Goal: Task Accomplishment & Management: Complete application form

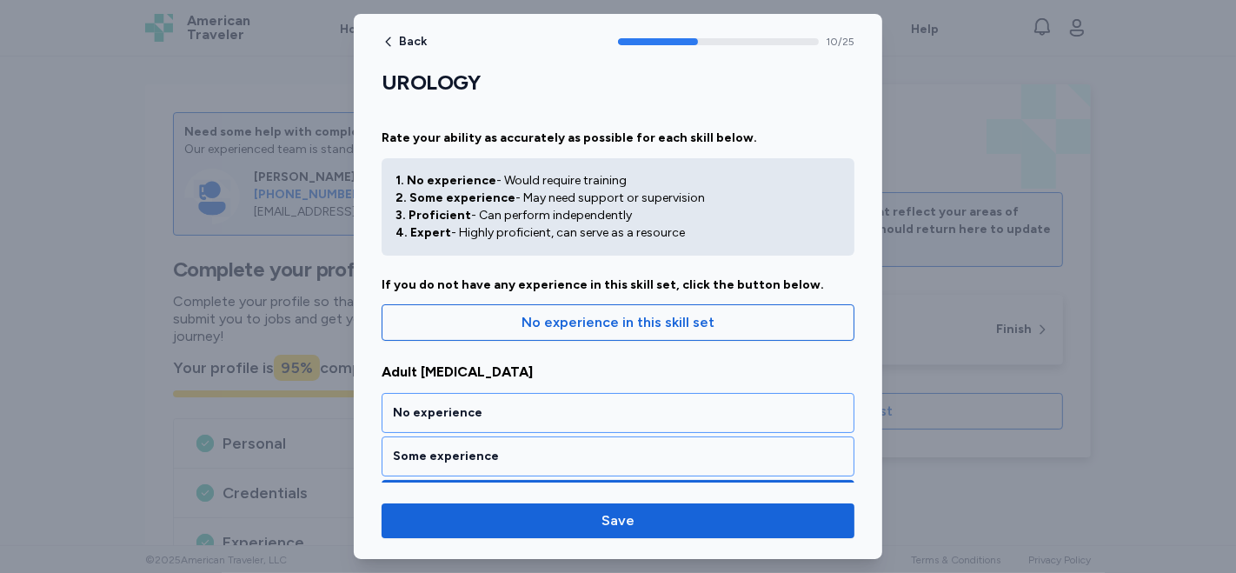
scroll to position [2593, 0]
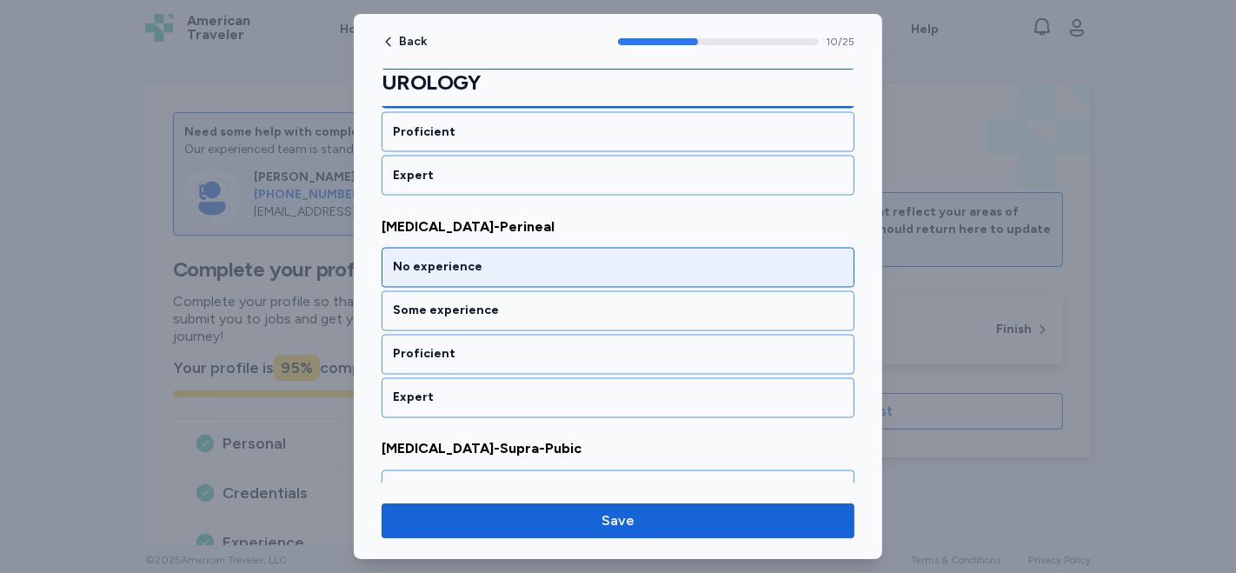
drag, startPoint x: 0, startPoint y: 14, endPoint x: 433, endPoint y: 256, distance: 495.7
click at [433, 256] on div "No experience" at bounding box center [618, 268] width 473 height 40
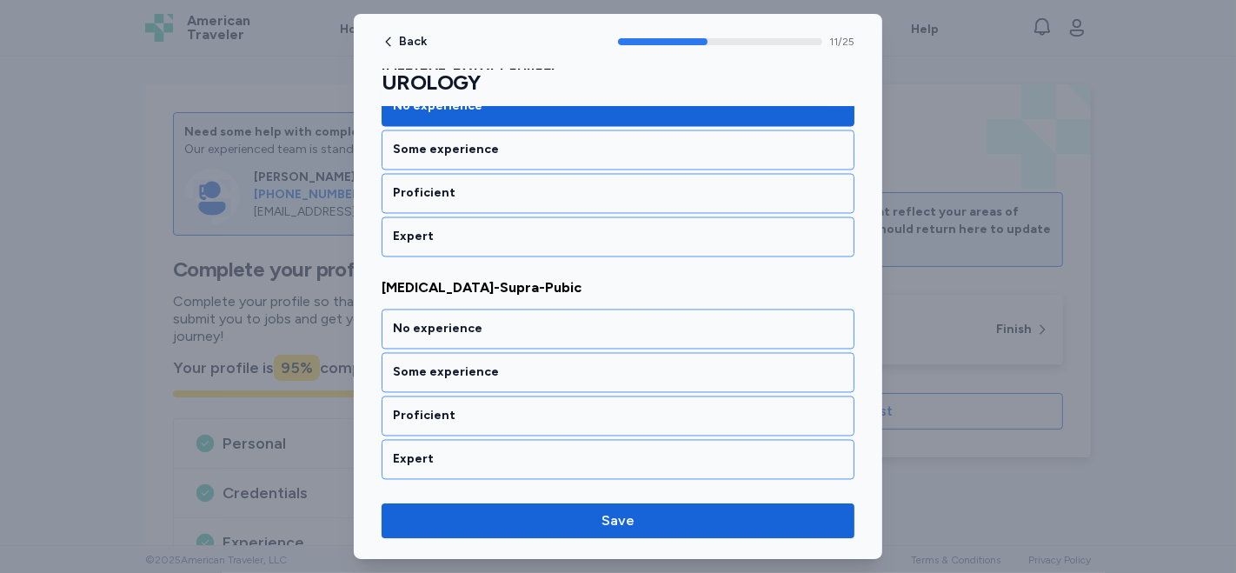
scroll to position [2813, 0]
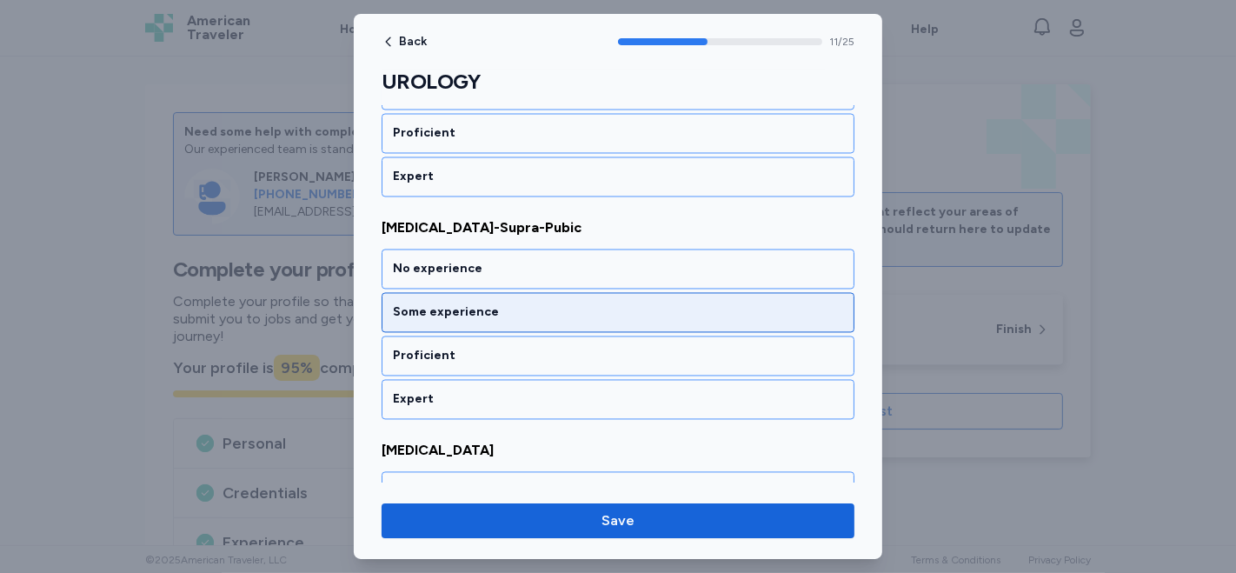
click at [439, 304] on div "Some experience" at bounding box center [618, 312] width 450 height 17
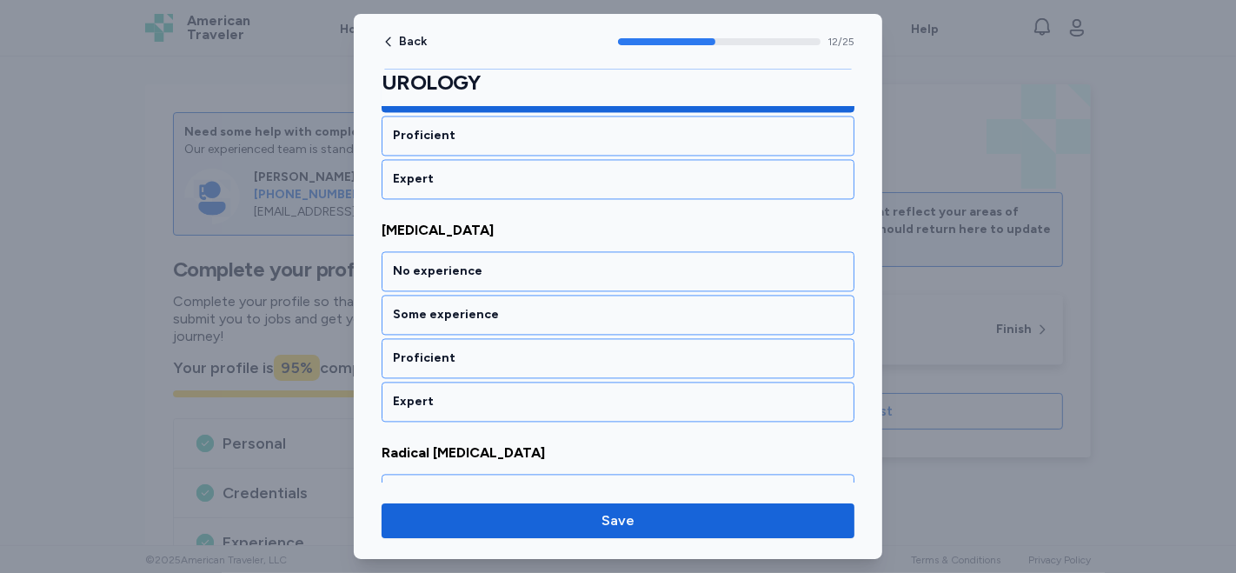
scroll to position [3130, 0]
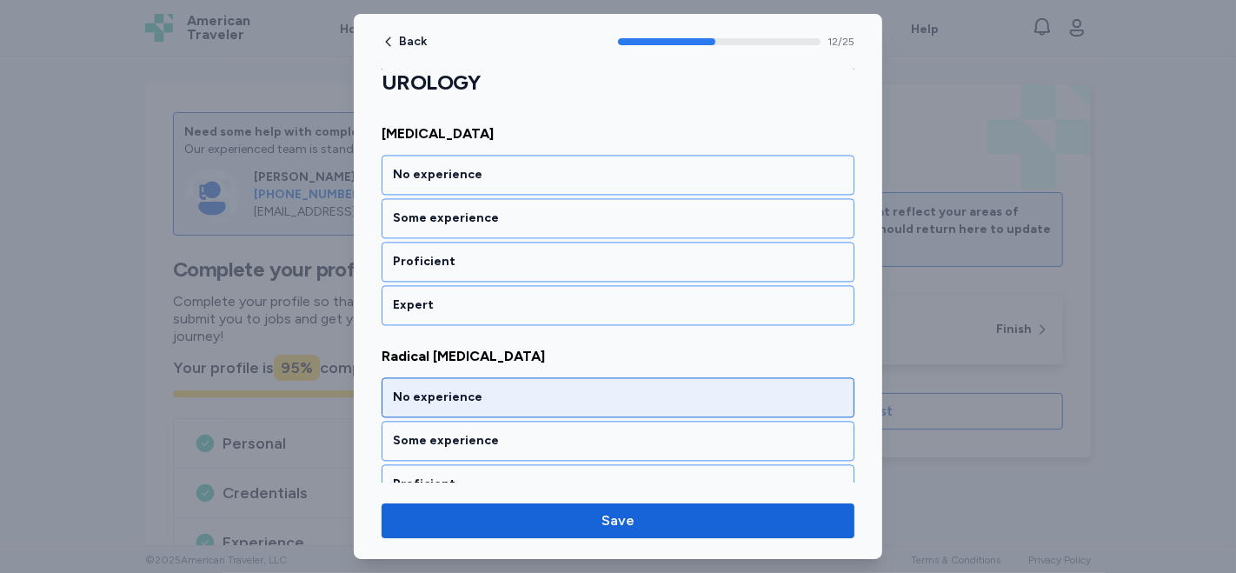
click at [505, 388] on div "No experience" at bounding box center [618, 396] width 450 height 17
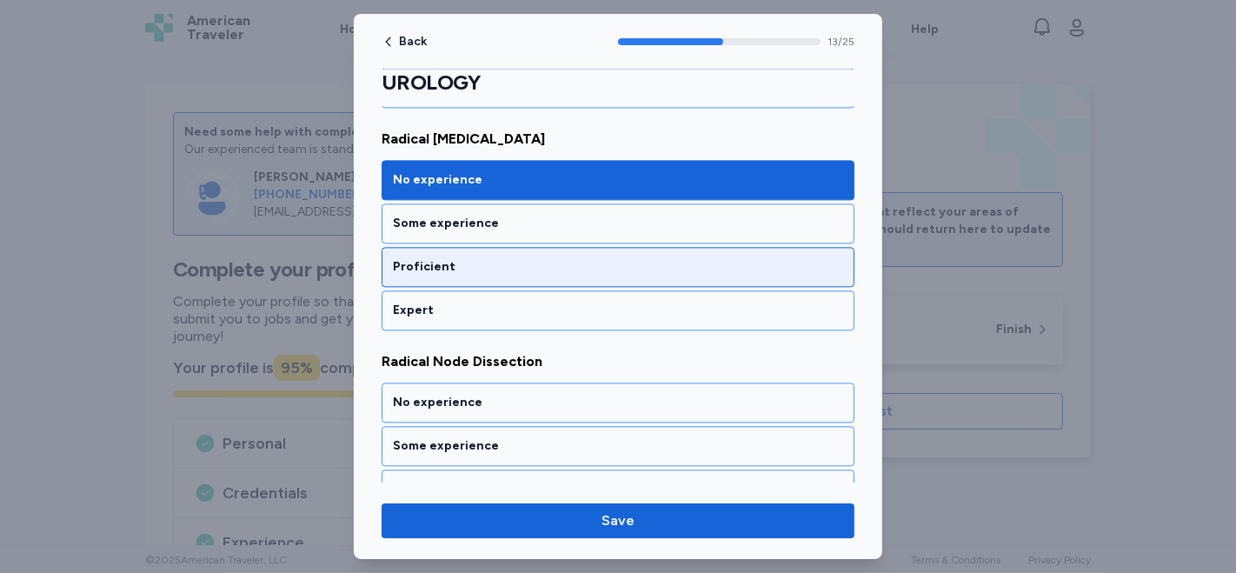
scroll to position [3378, 0]
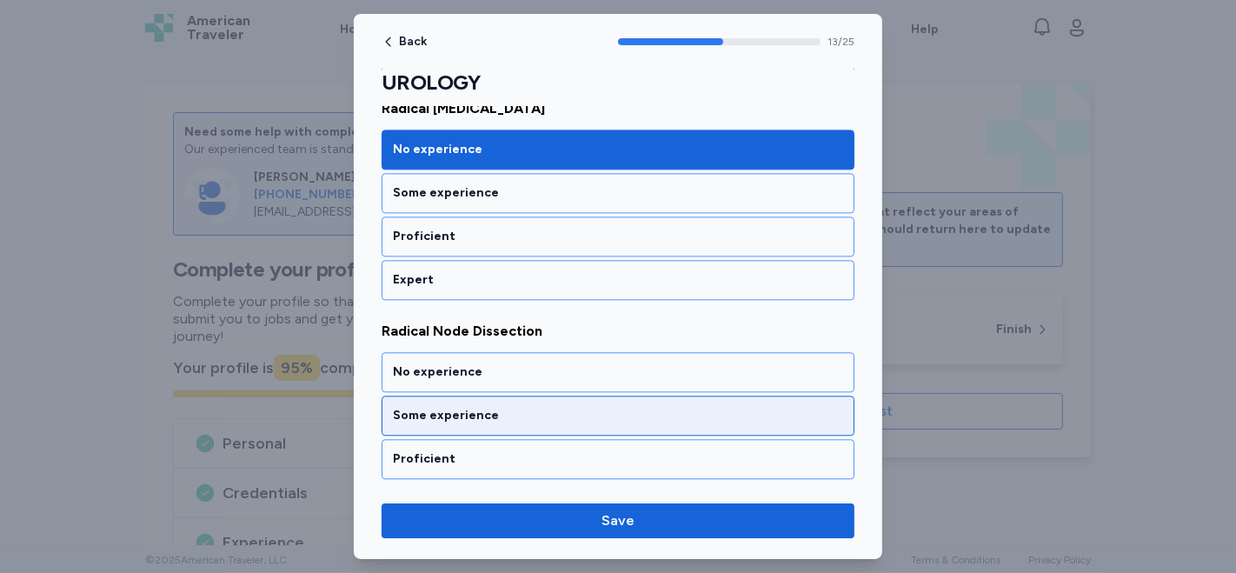
click at [496, 407] on div "Some experience" at bounding box center [618, 415] width 450 height 17
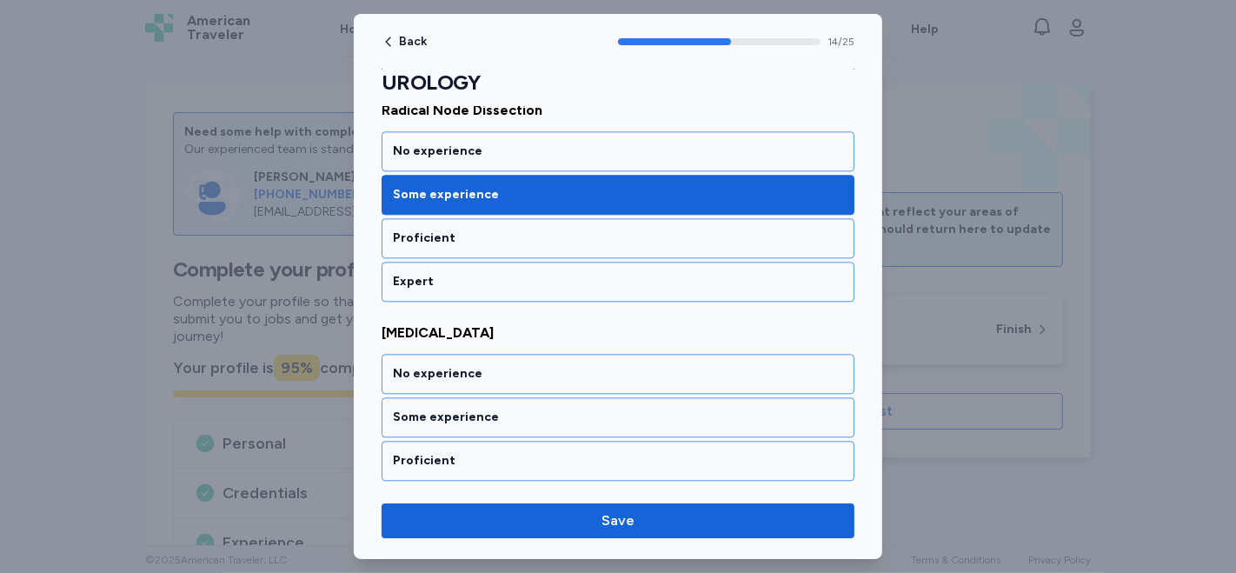
scroll to position [3695, 0]
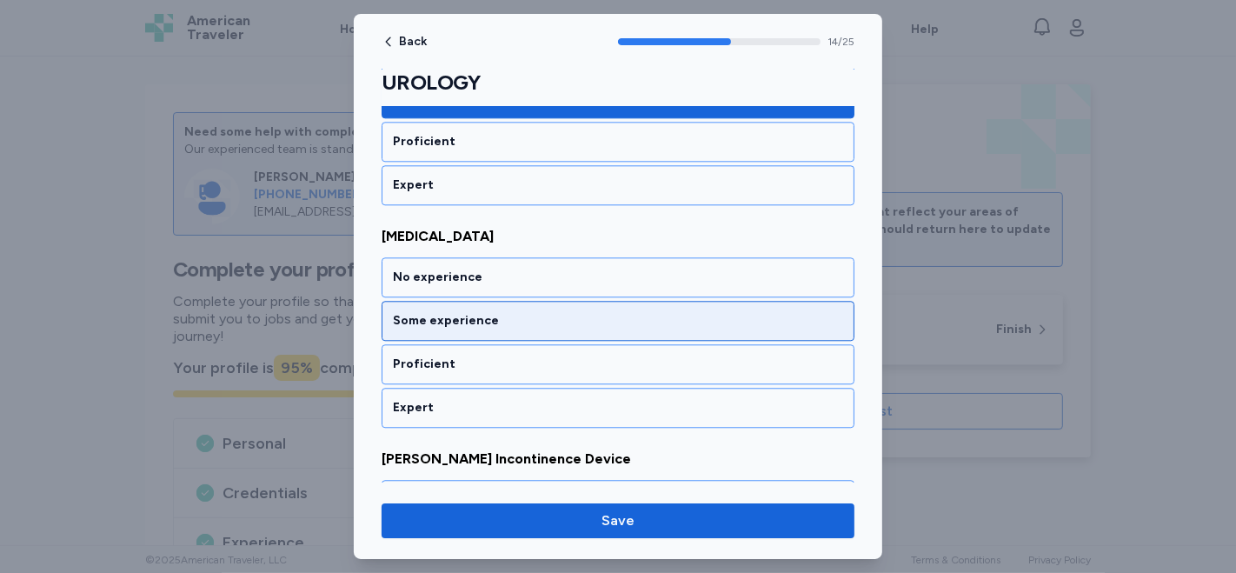
click at [546, 301] on div "Some experience" at bounding box center [618, 321] width 473 height 40
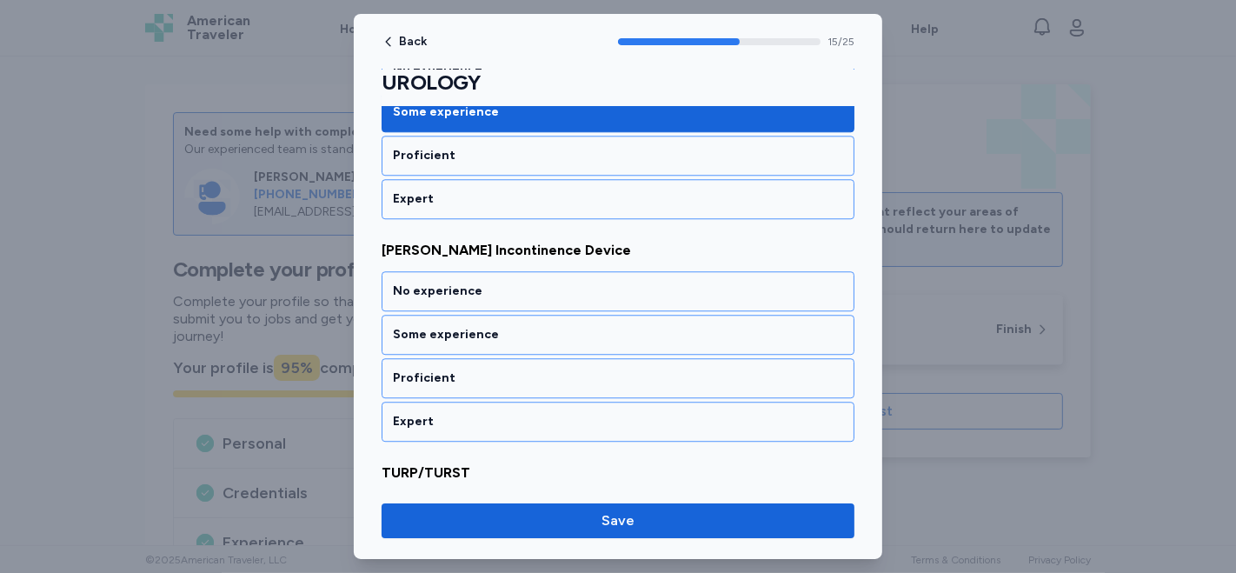
scroll to position [3916, 0]
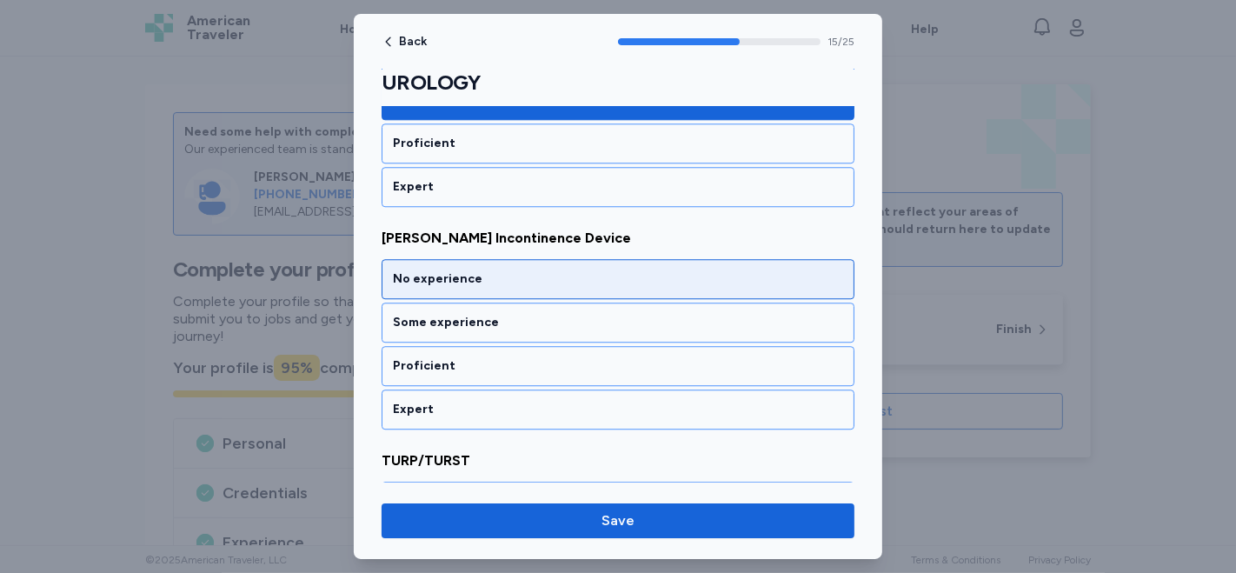
click at [483, 270] on div "No experience" at bounding box center [618, 278] width 450 height 17
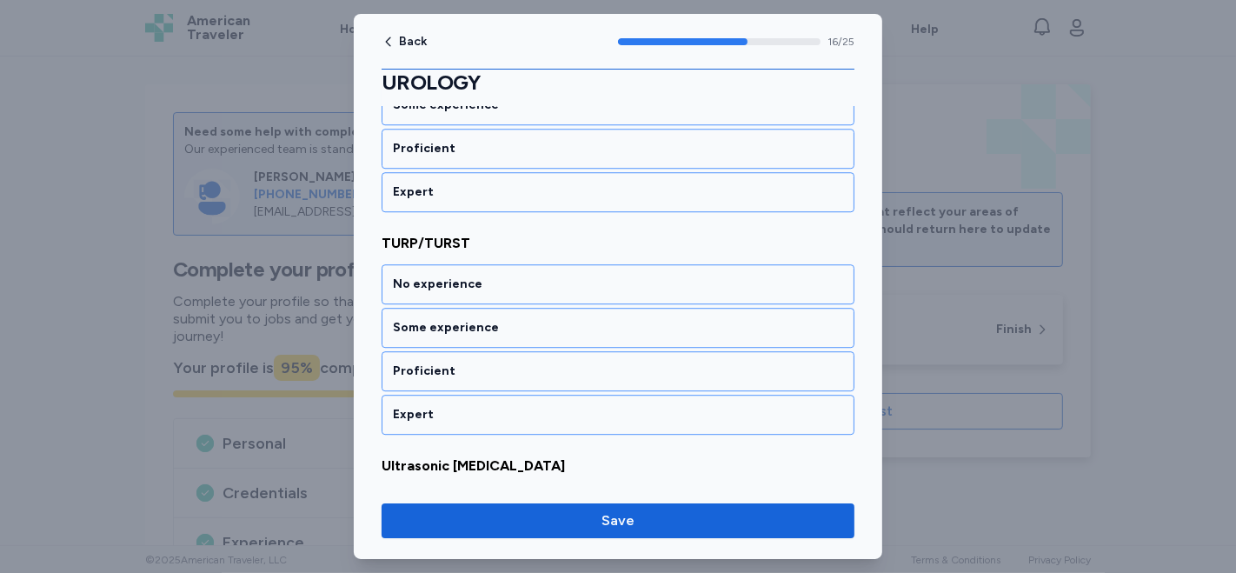
scroll to position [4137, 0]
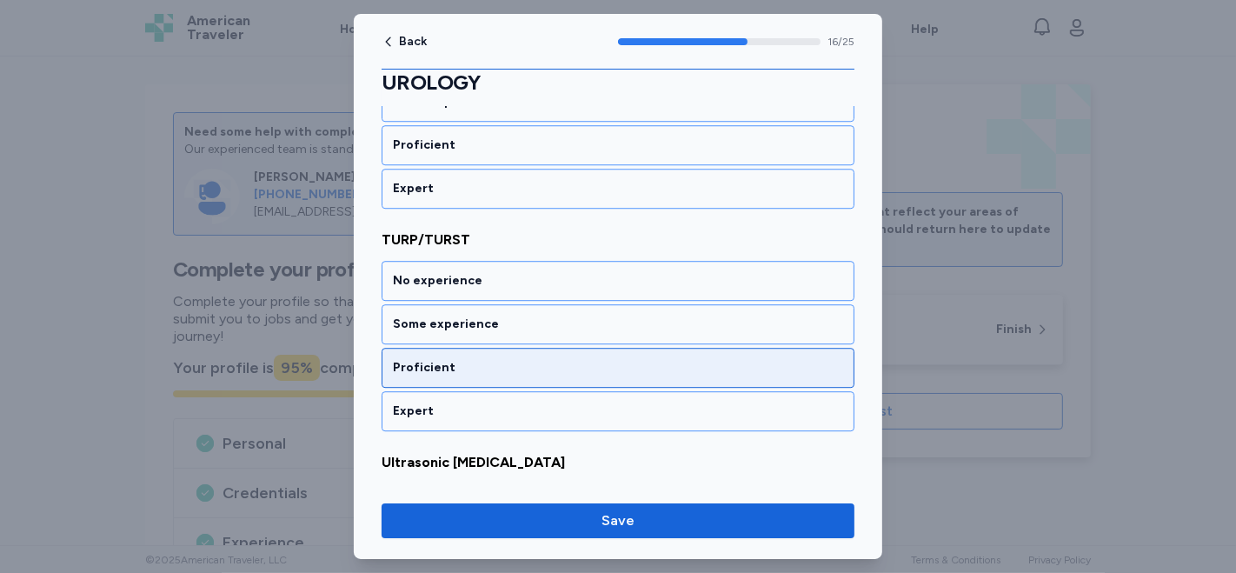
click at [468, 359] on div "Proficient" at bounding box center [618, 367] width 450 height 17
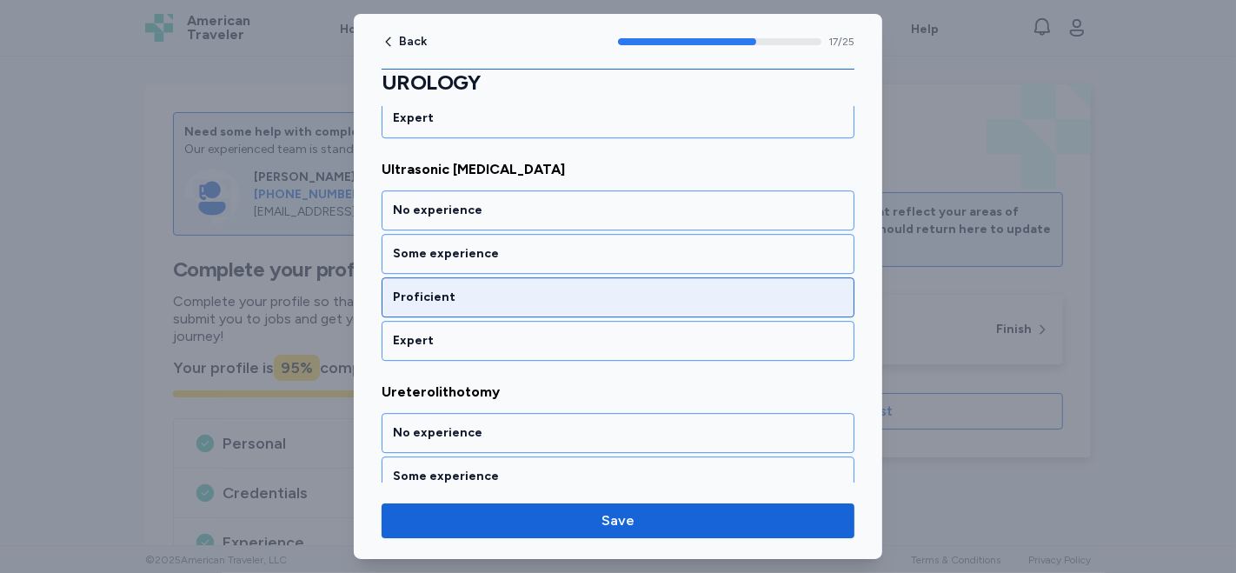
scroll to position [4454, 0]
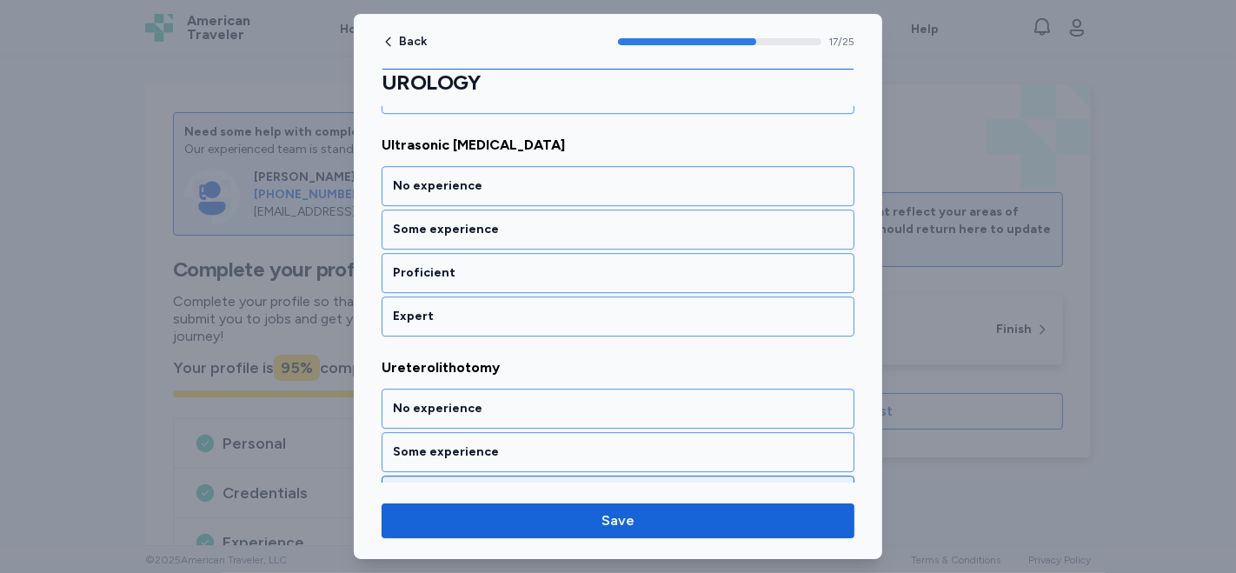
click at [475, 487] on div "Proficient" at bounding box center [618, 495] width 450 height 17
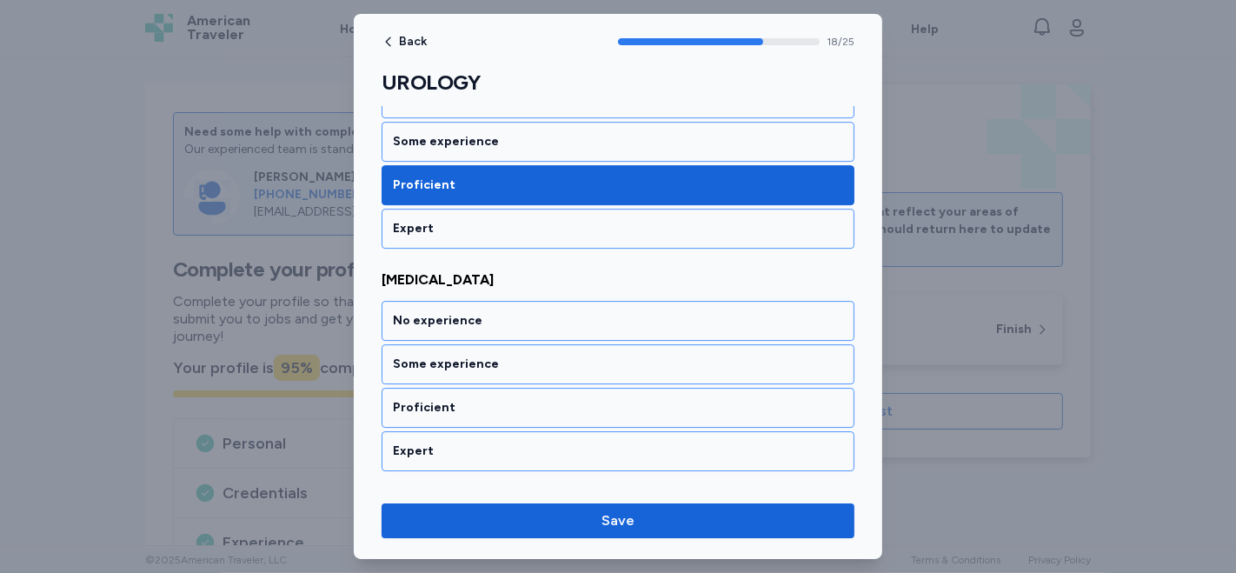
scroll to position [4798, 0]
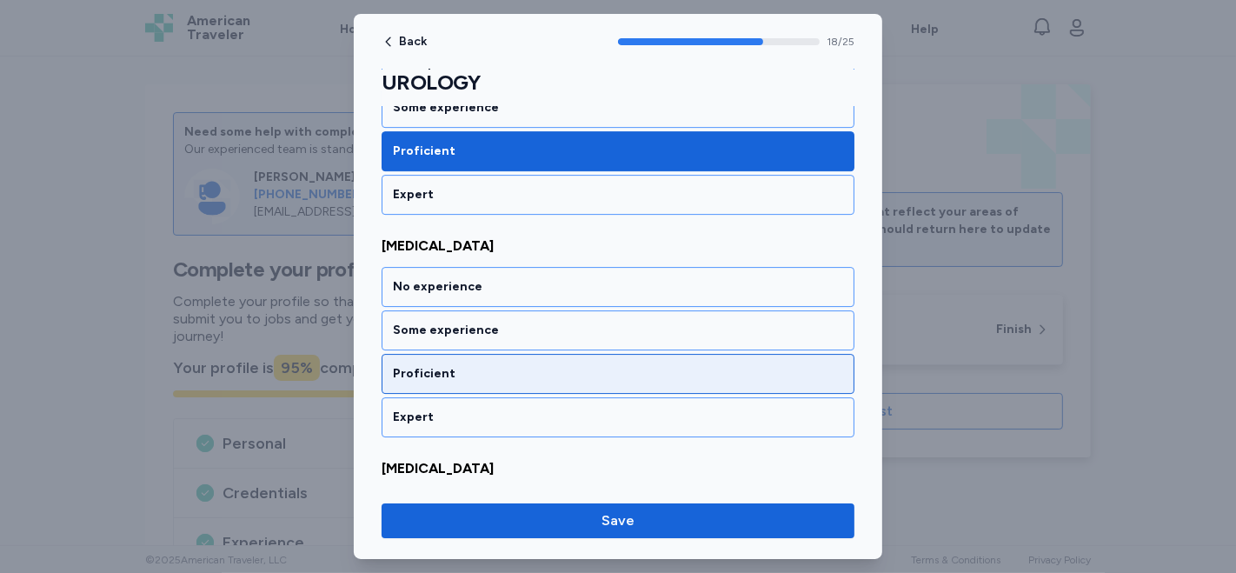
click at [477, 365] on div "Proficient" at bounding box center [618, 373] width 450 height 17
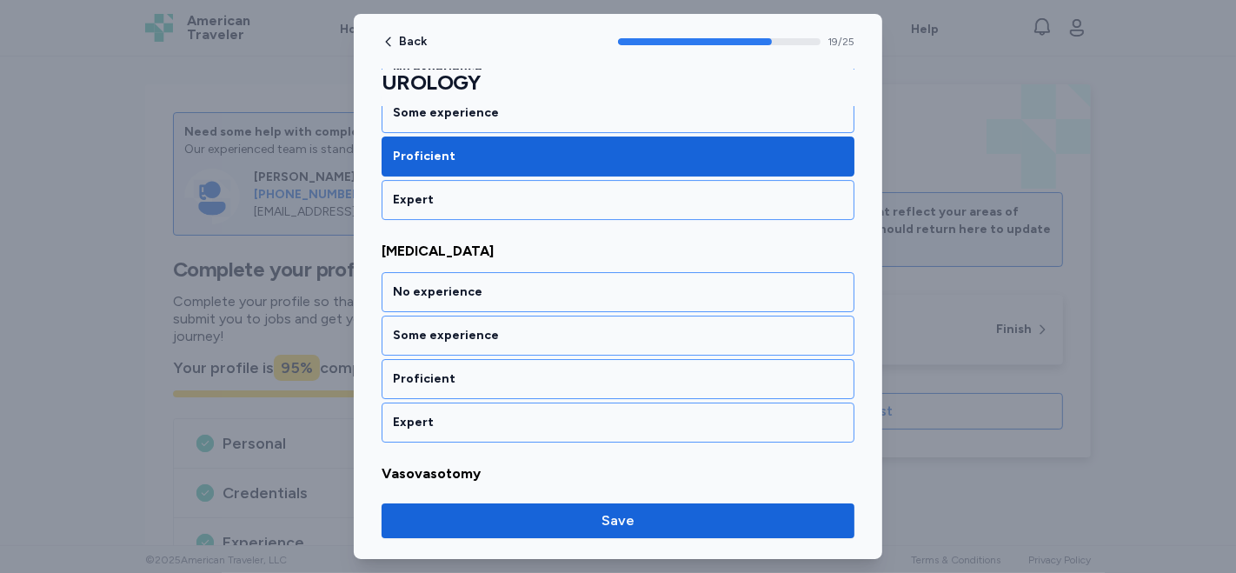
scroll to position [5019, 0]
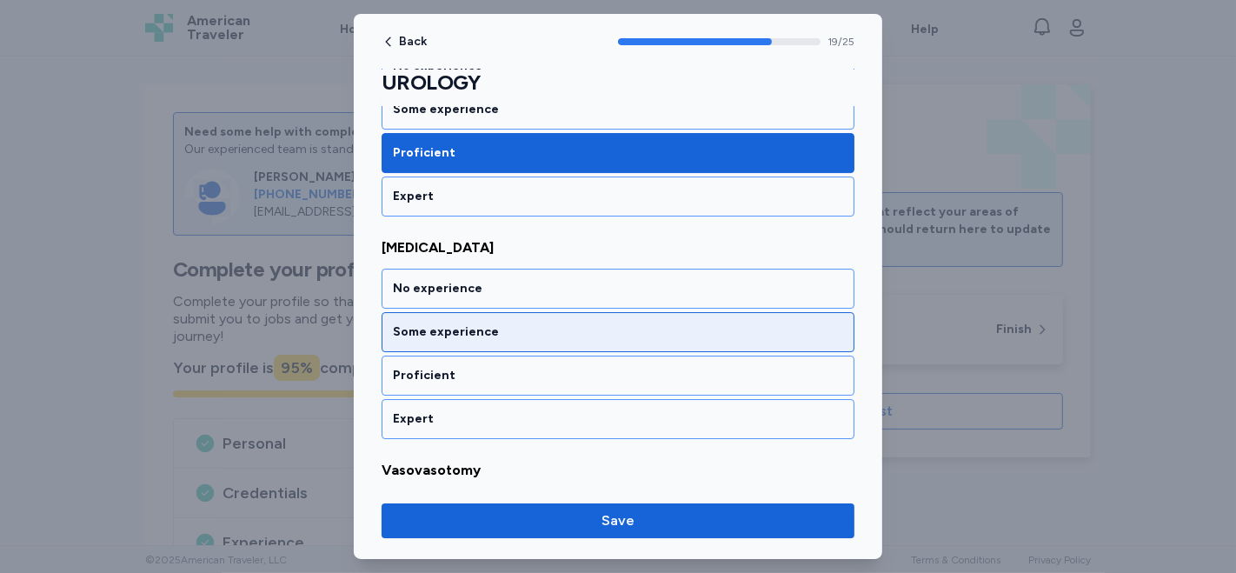
click at [484, 323] on div "Some experience" at bounding box center [618, 331] width 450 height 17
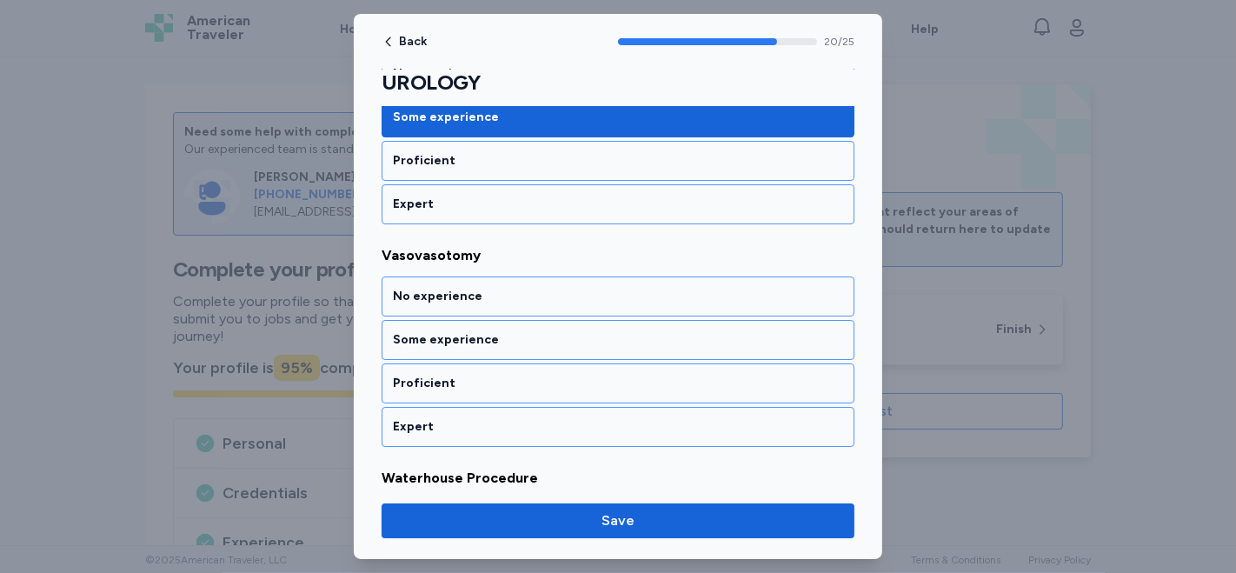
scroll to position [5239, 0]
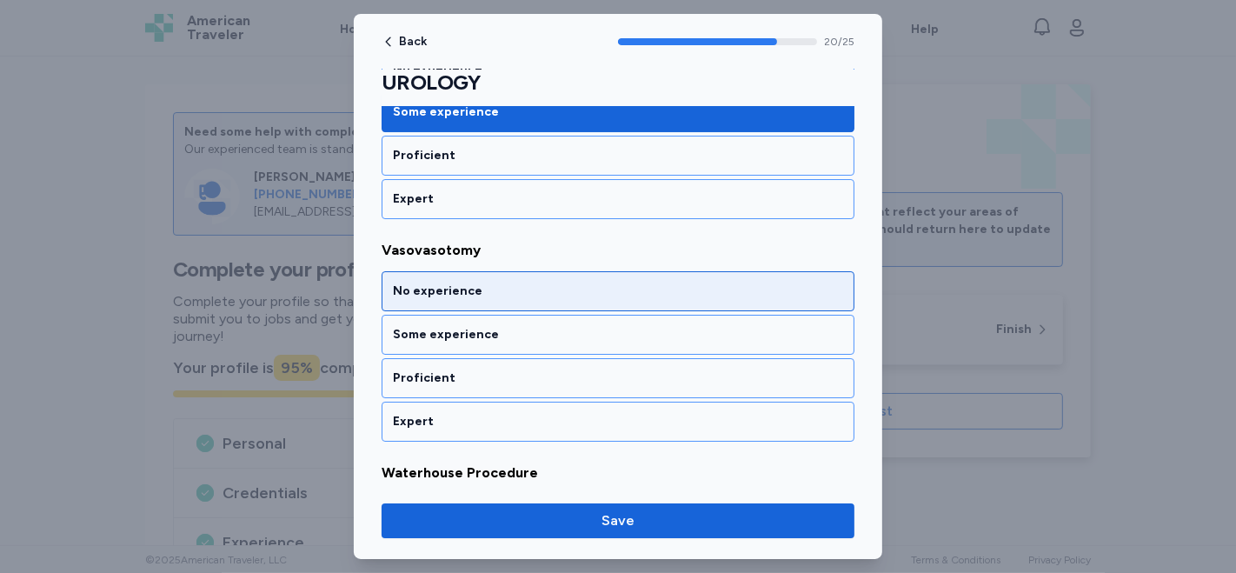
click at [480, 282] on div "No experience" at bounding box center [618, 290] width 450 height 17
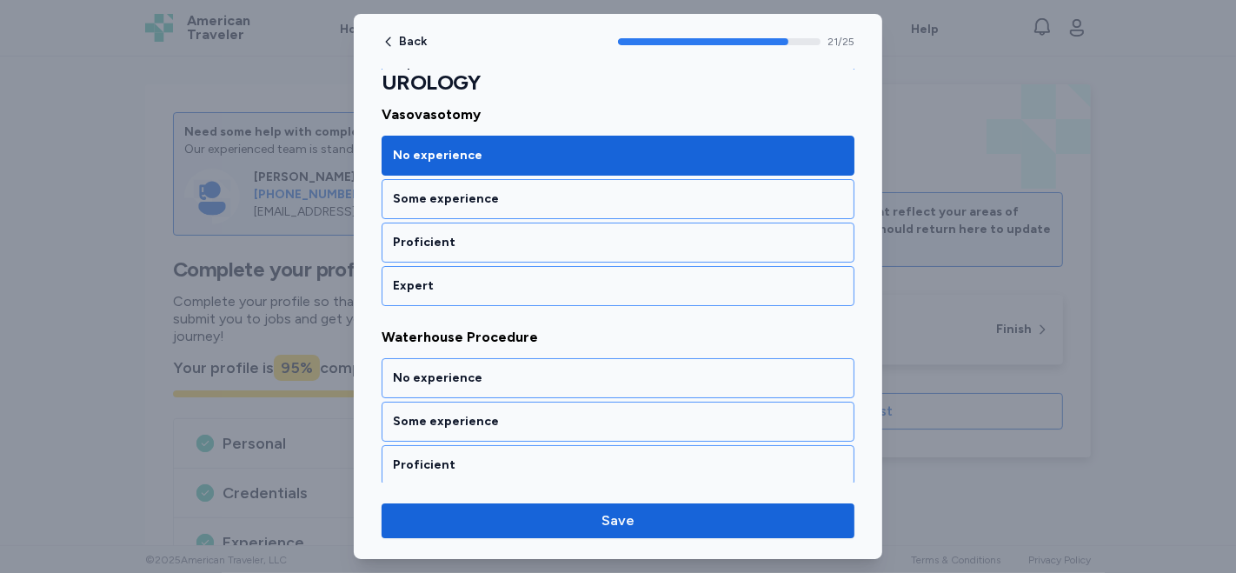
scroll to position [5375, 0]
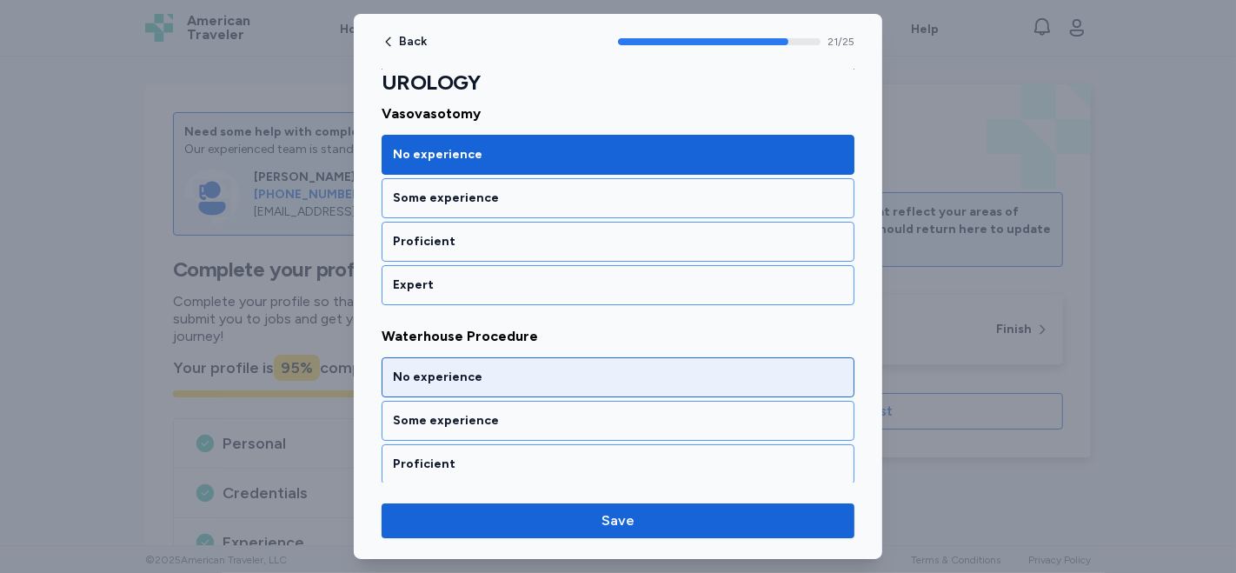
click at [583, 357] on div "No experience" at bounding box center [618, 377] width 473 height 40
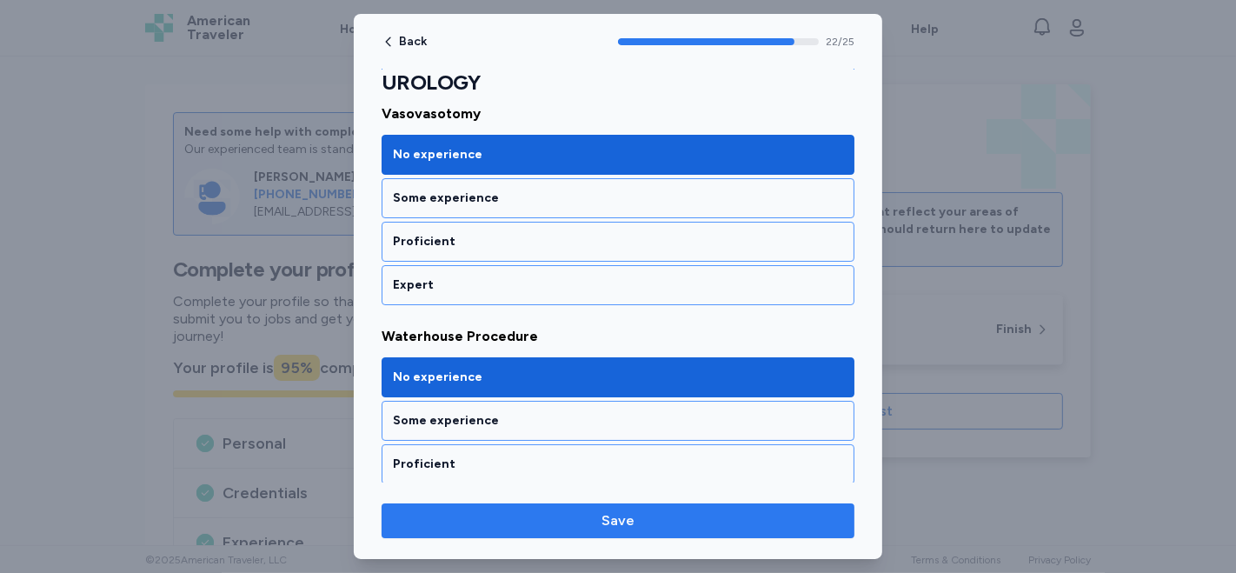
click at [583, 524] on span "Save" at bounding box center [617, 520] width 445 height 21
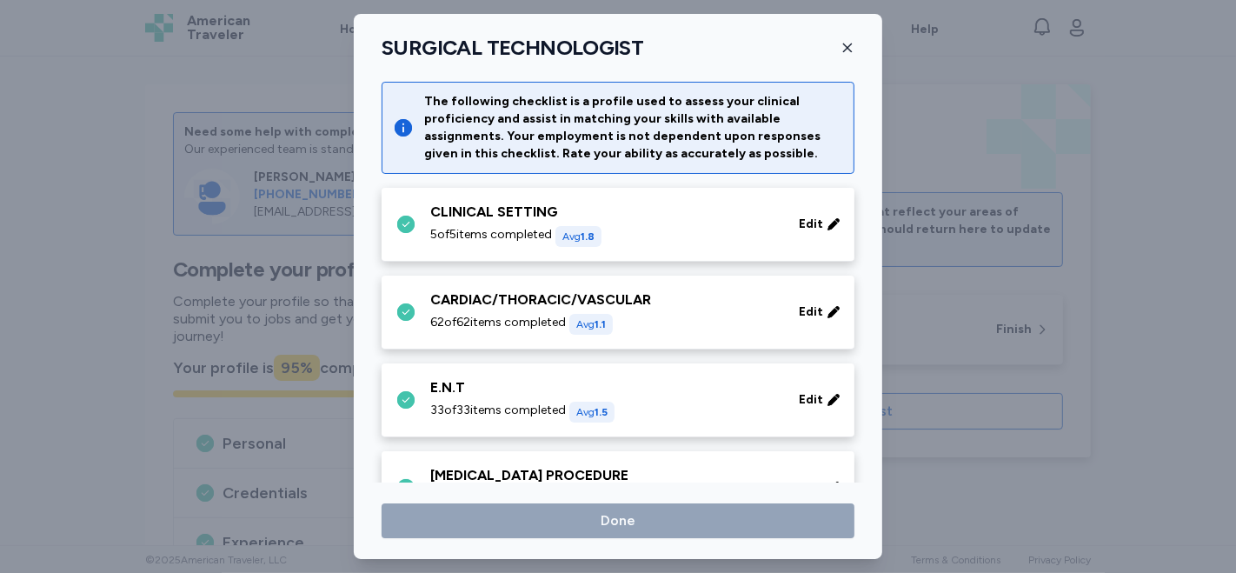
scroll to position [1159, 0]
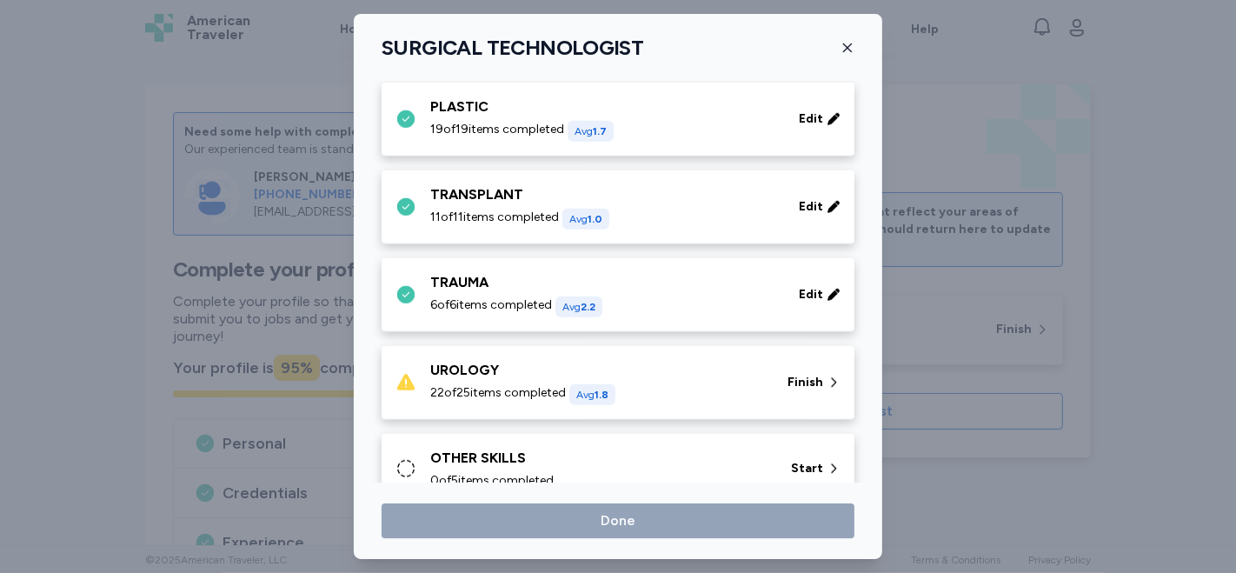
click at [571, 388] on div "22 of 25 items completed Avg 1.8" at bounding box center [598, 394] width 336 height 21
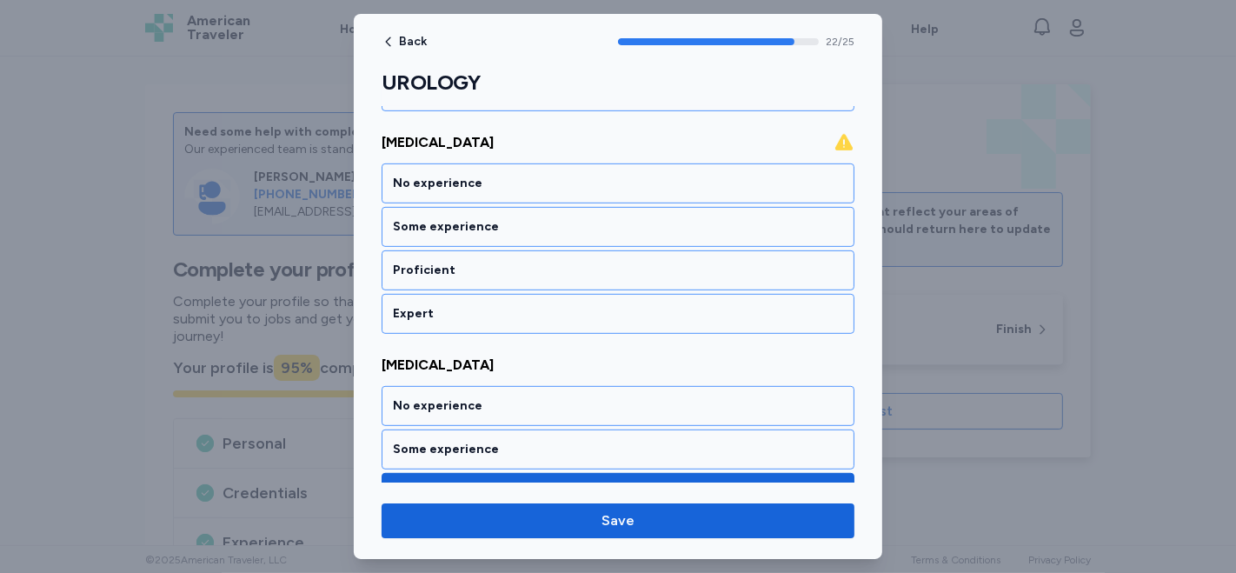
scroll to position [695, 0]
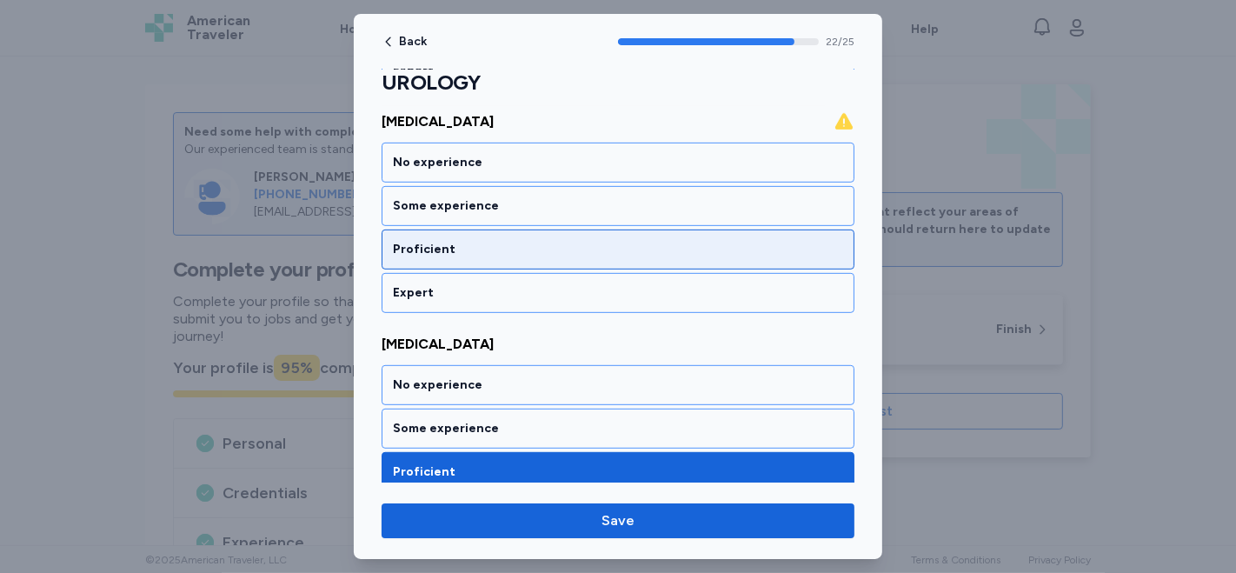
click at [568, 249] on div "Proficient" at bounding box center [618, 249] width 450 height 17
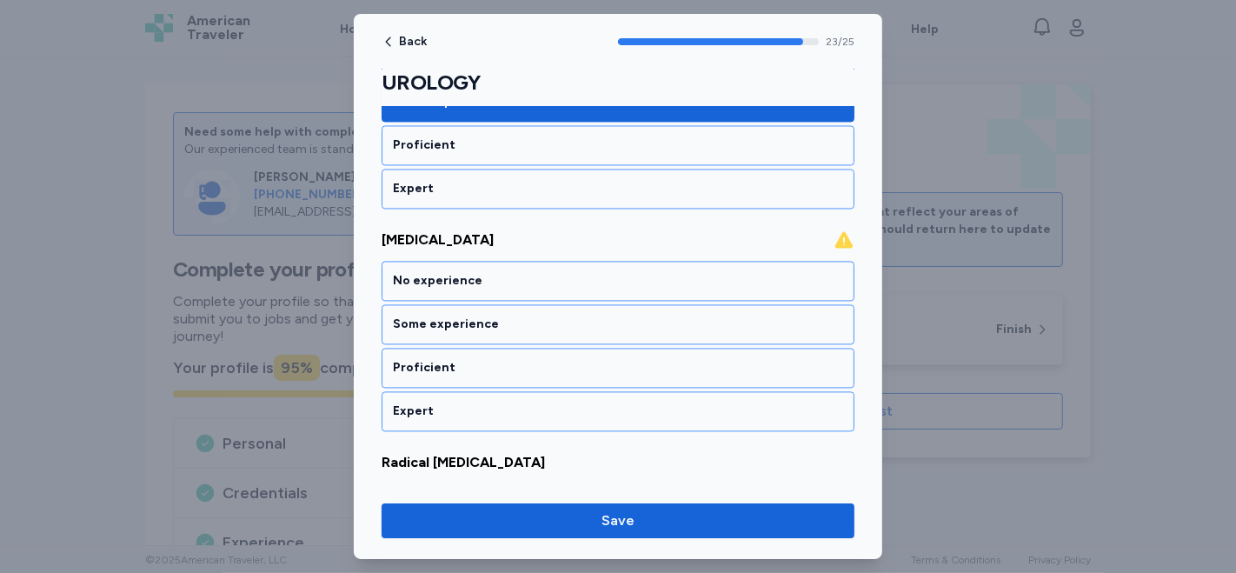
scroll to position [3034, 0]
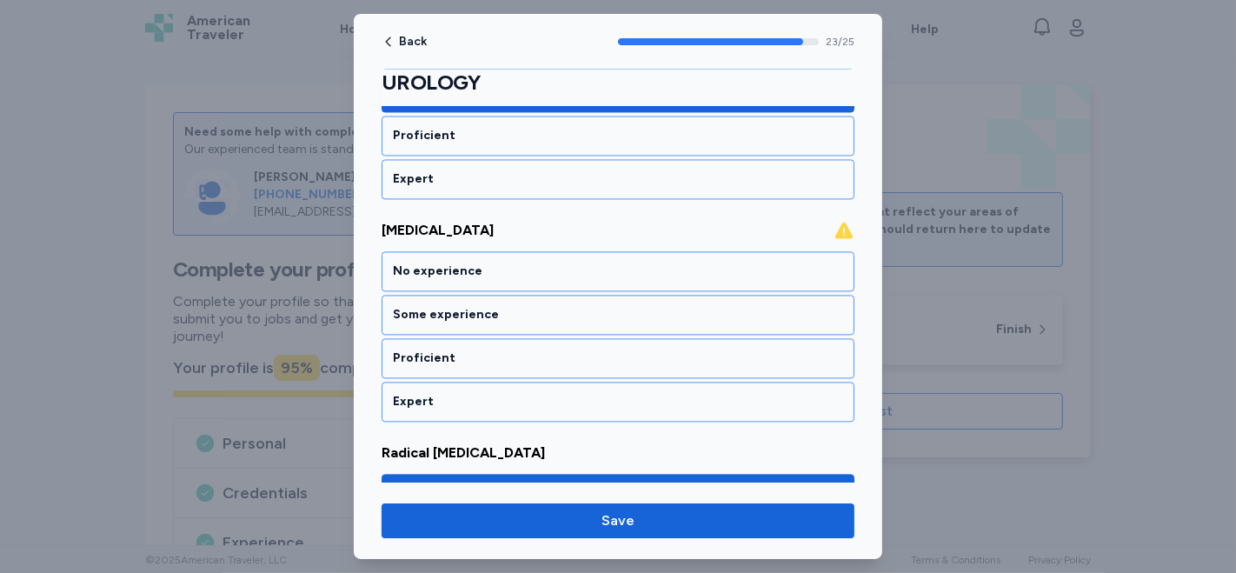
click at [568, 262] on div "No experience" at bounding box center [618, 270] width 450 height 17
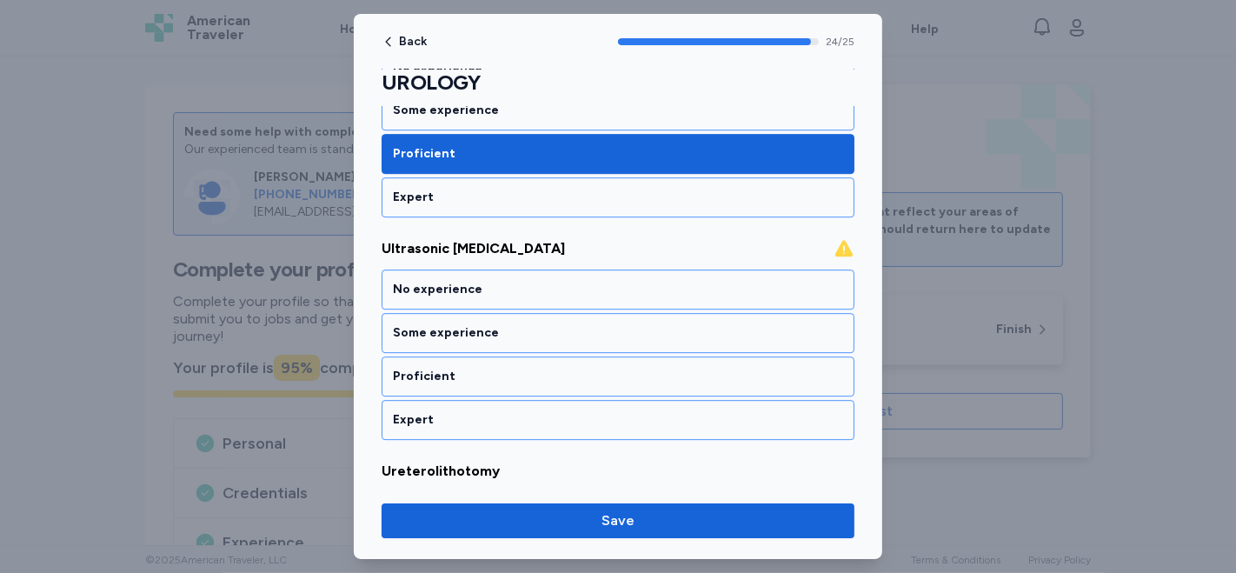
scroll to position [4358, 0]
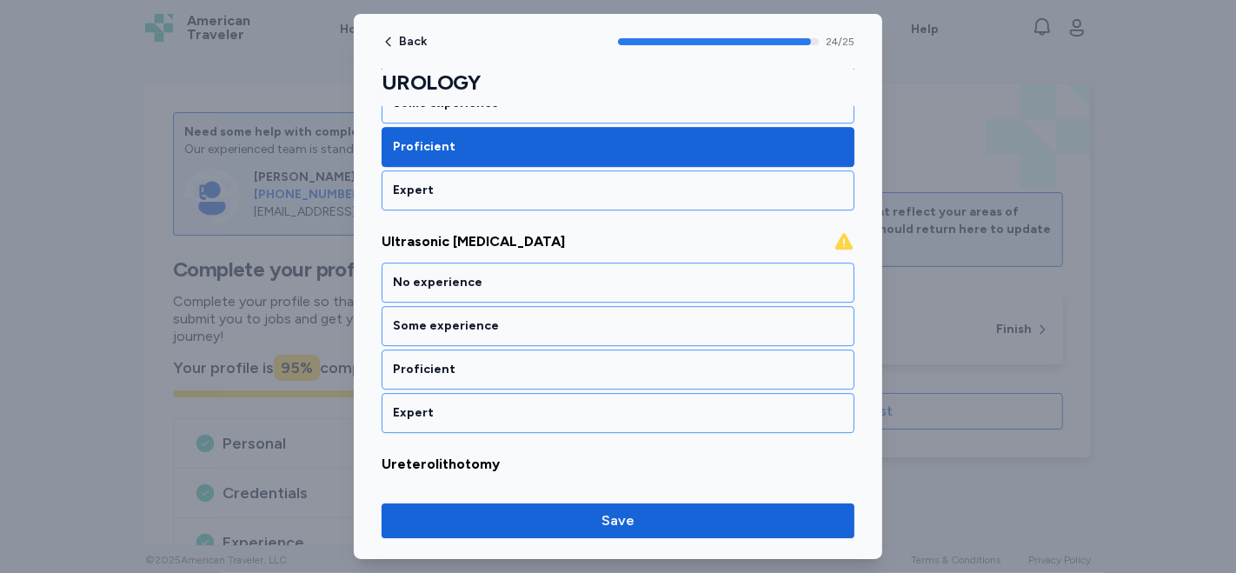
click at [568, 274] on div "No experience" at bounding box center [618, 282] width 450 height 17
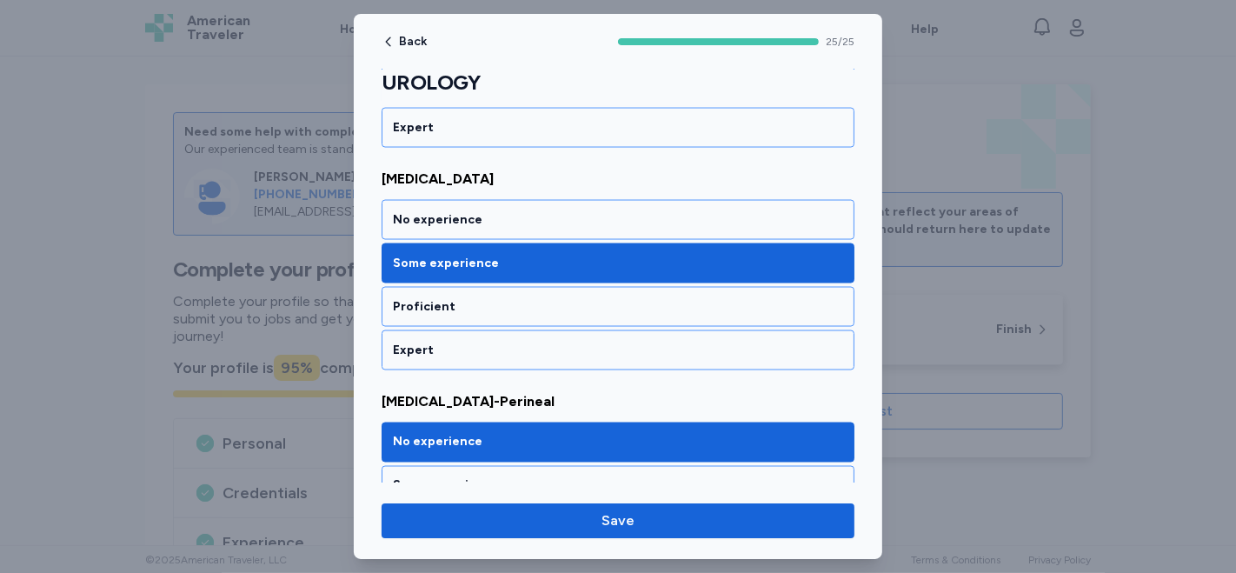
scroll to position [2426, 0]
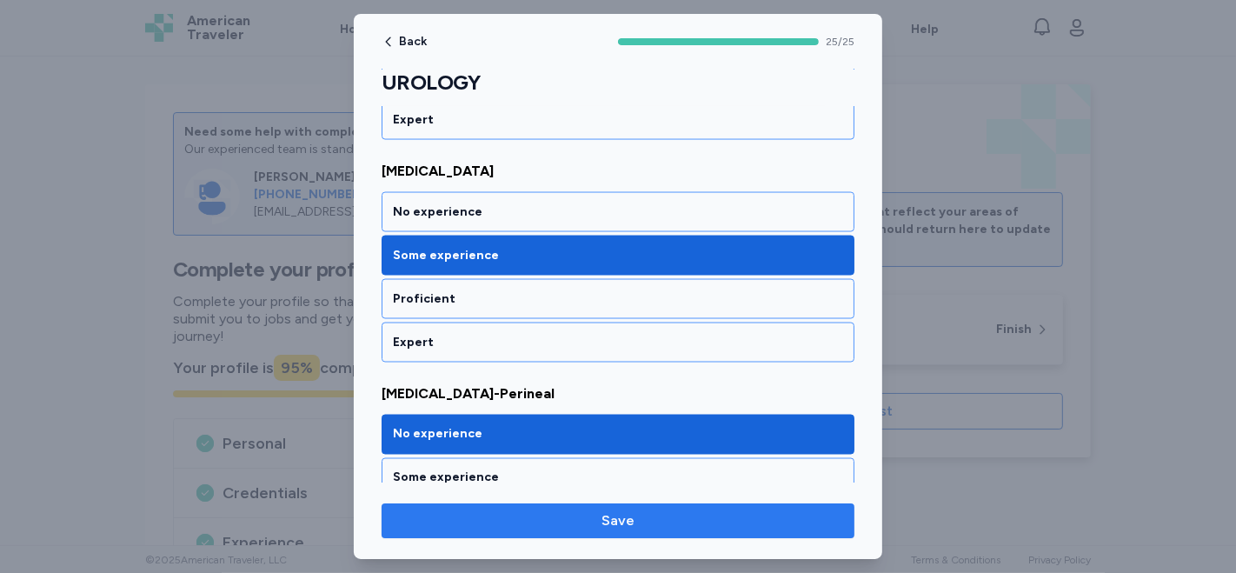
click at [523, 528] on span "Save" at bounding box center [617, 520] width 445 height 21
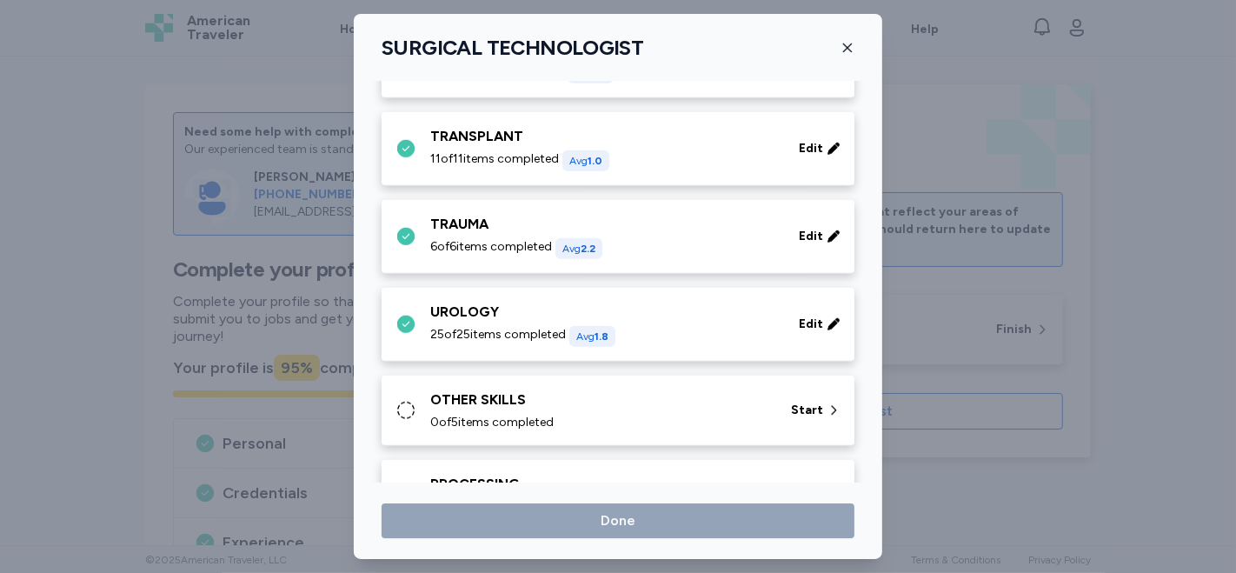
scroll to position [1255, 0]
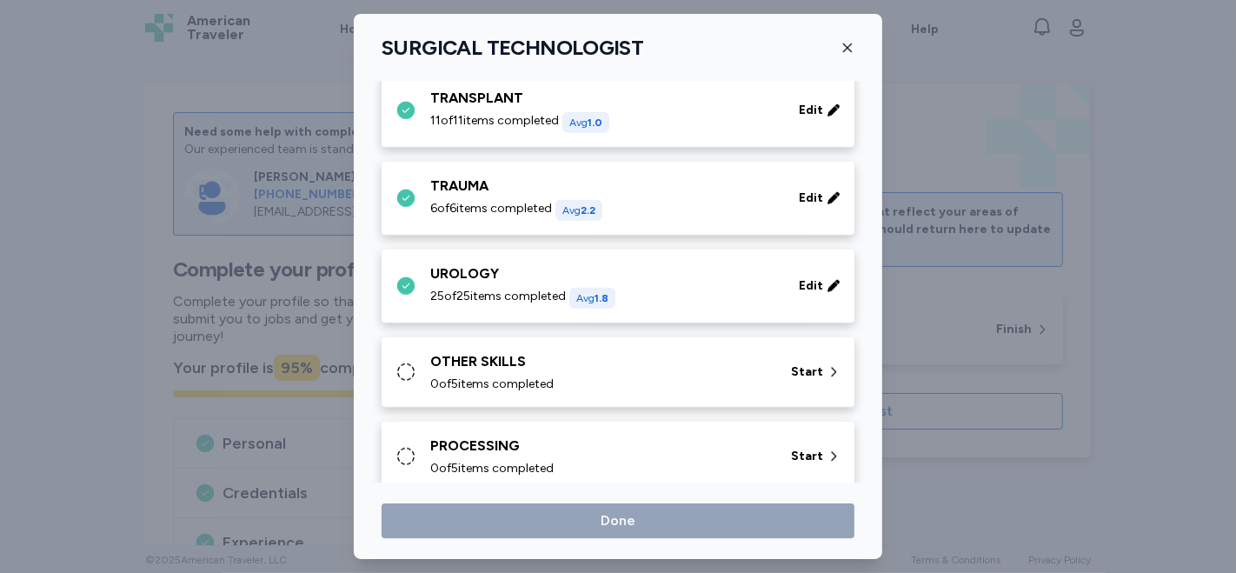
click at [613, 377] on div "0 of 5 items completed" at bounding box center [600, 383] width 340 height 17
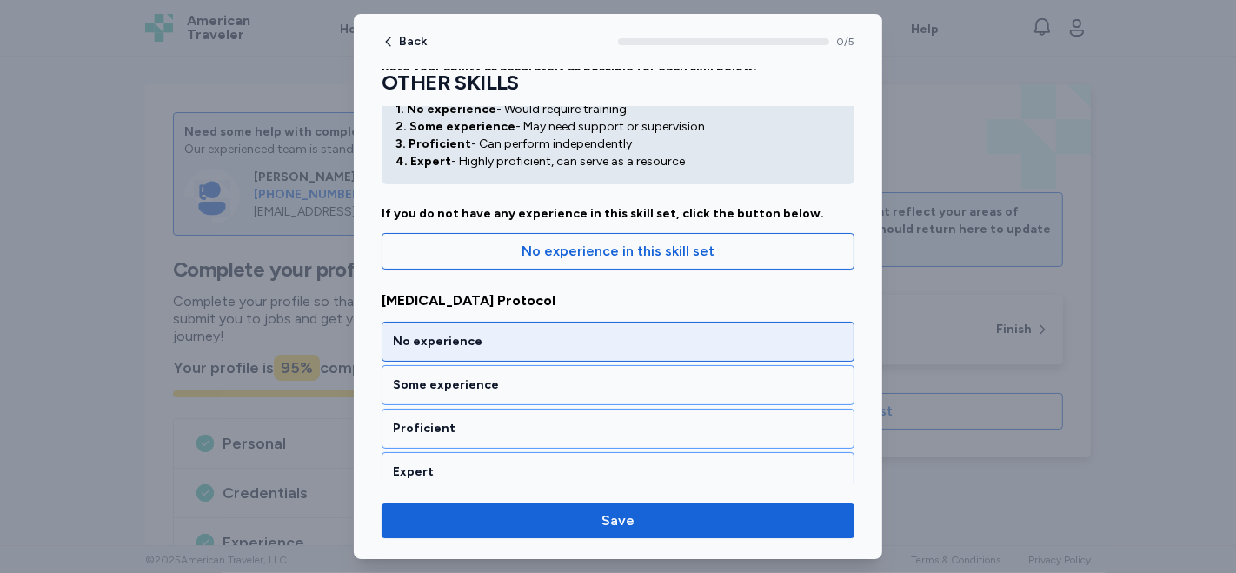
scroll to position [96, 0]
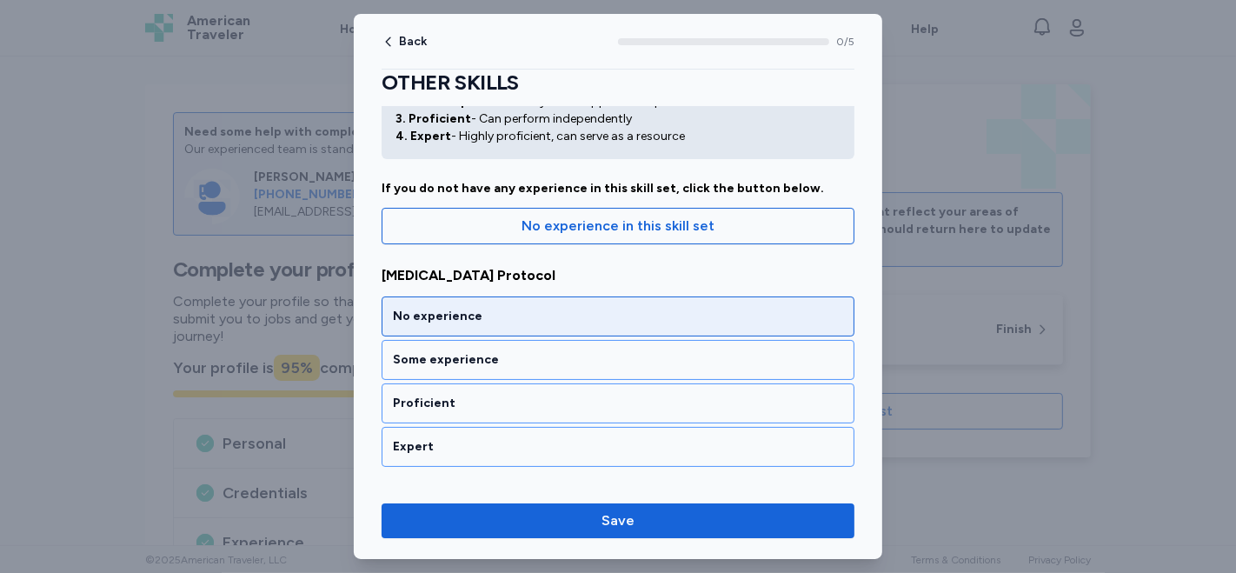
click at [556, 331] on div "No experience" at bounding box center [618, 316] width 473 height 40
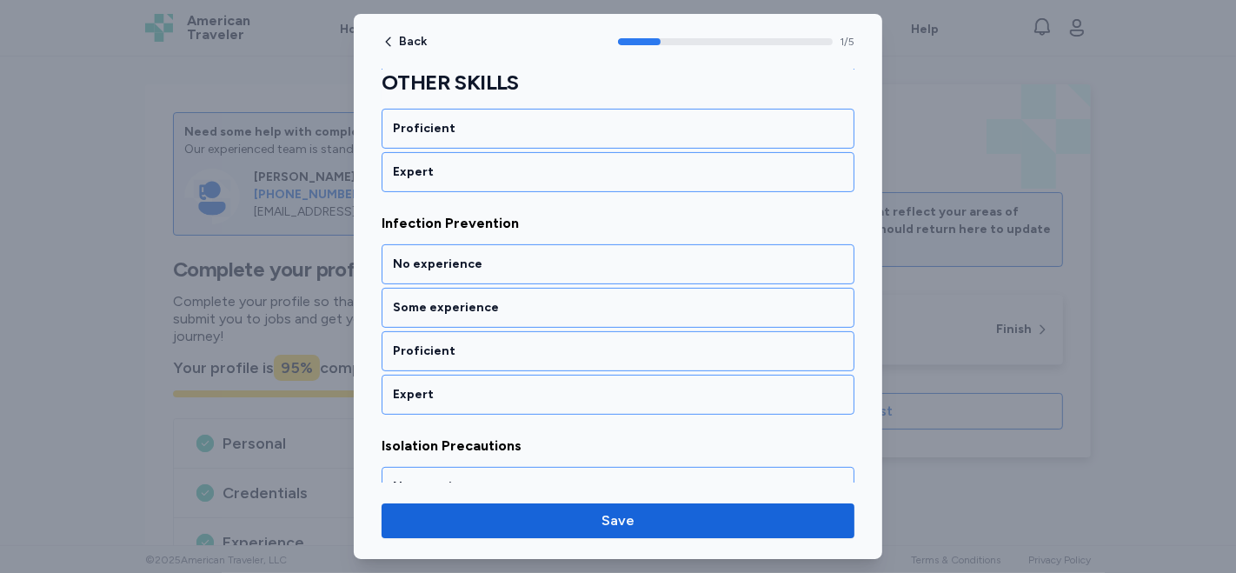
scroll to position [387, 0]
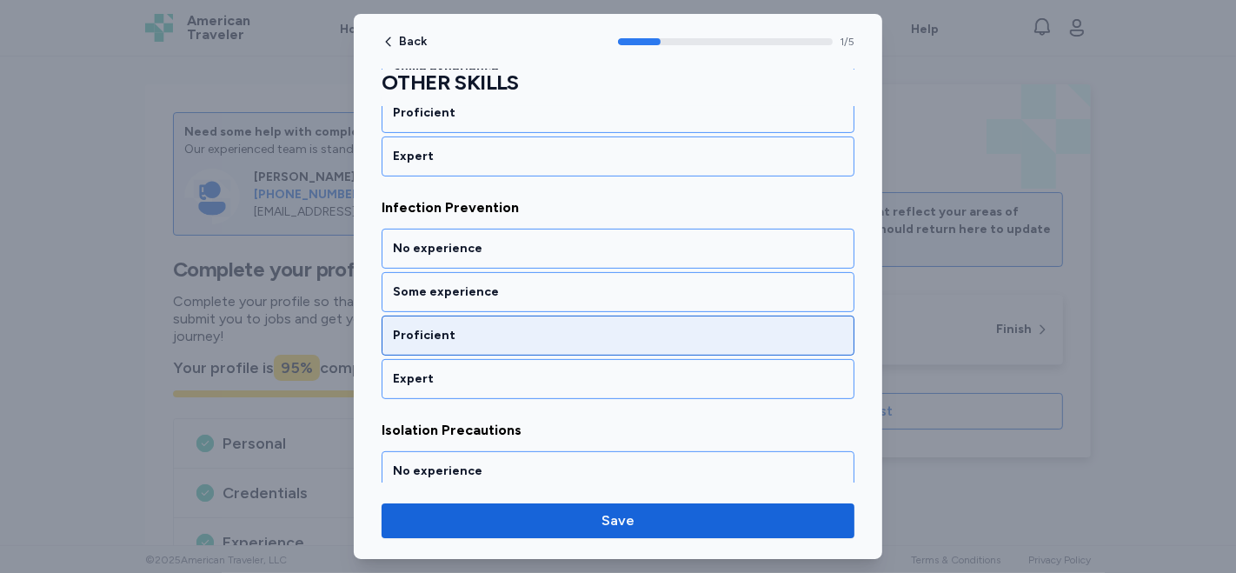
click at [522, 339] on div "Proficient" at bounding box center [618, 335] width 450 height 17
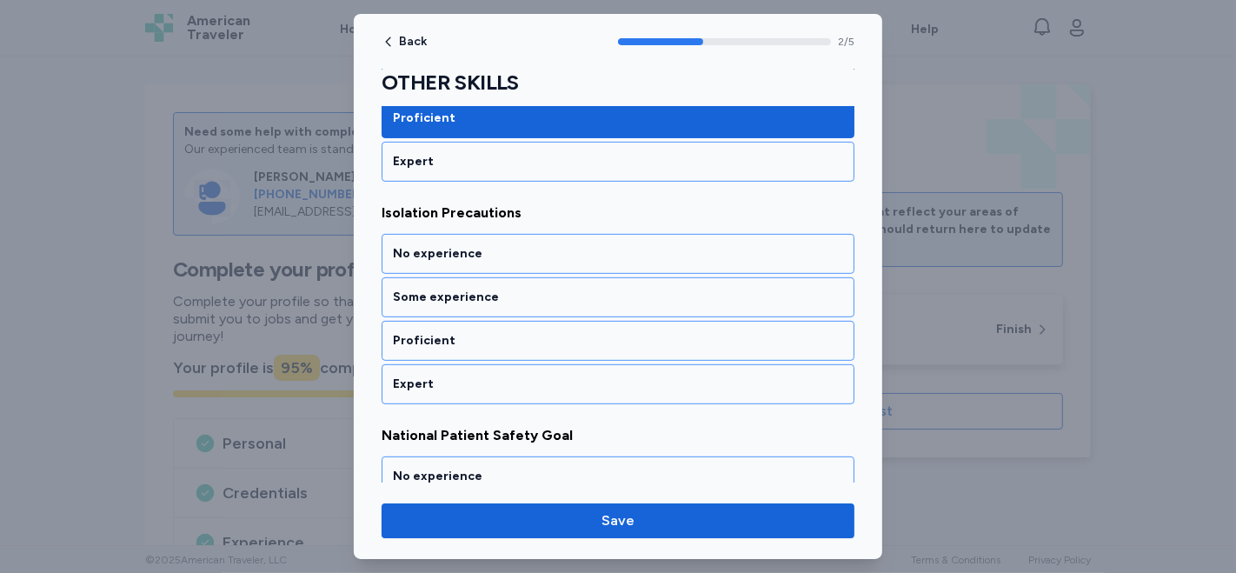
scroll to position [607, 0]
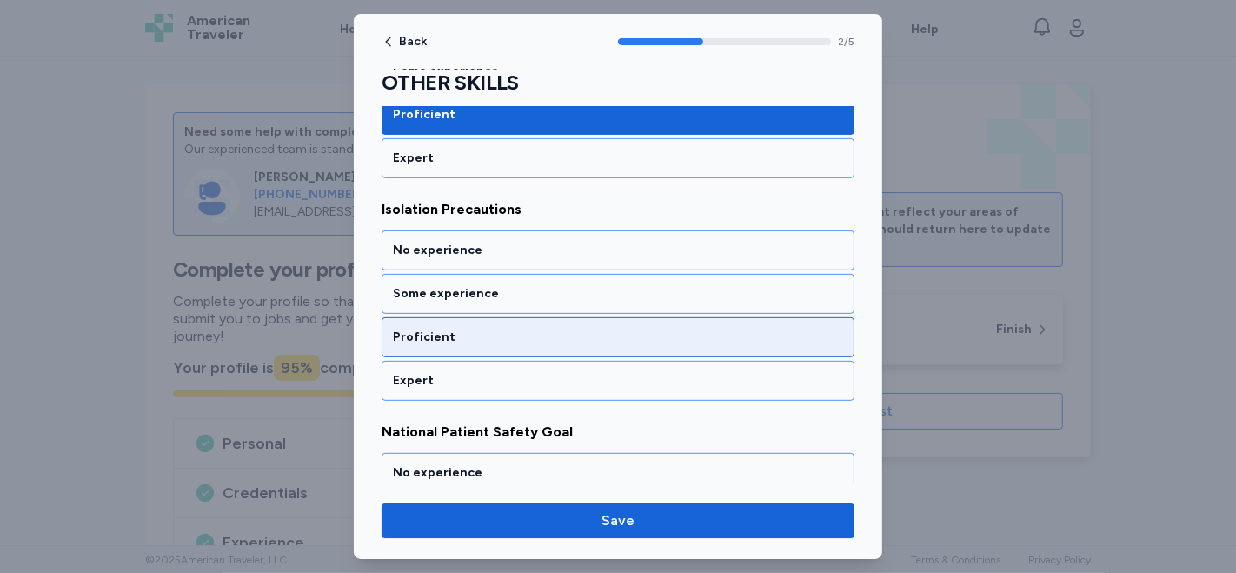
click at [572, 329] on div "Proficient" at bounding box center [618, 337] width 450 height 17
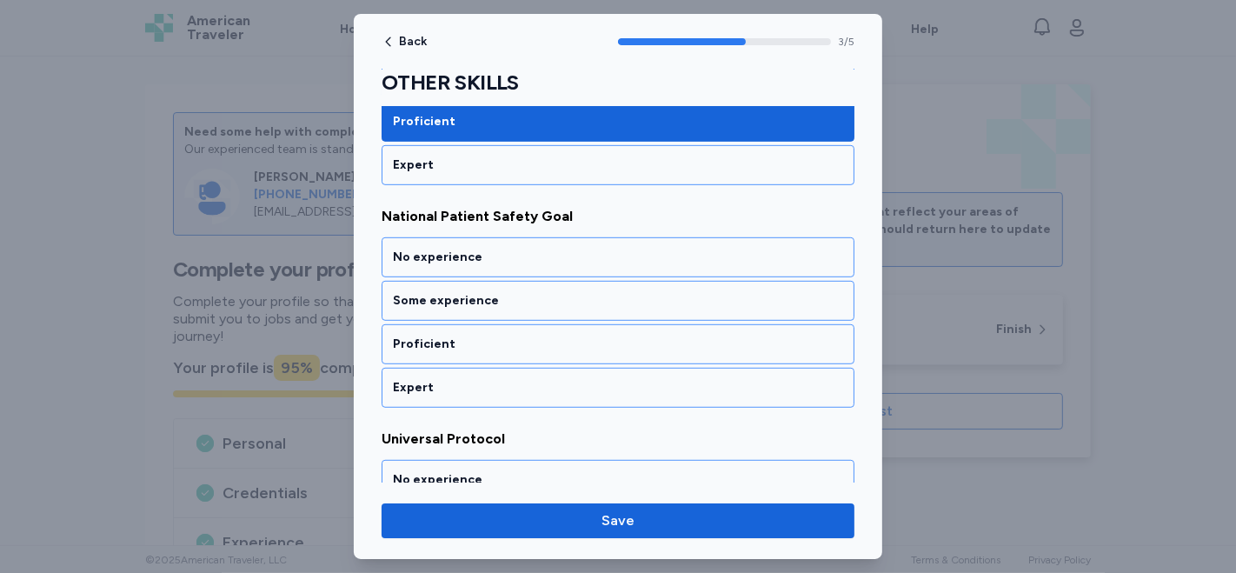
scroll to position [828, 0]
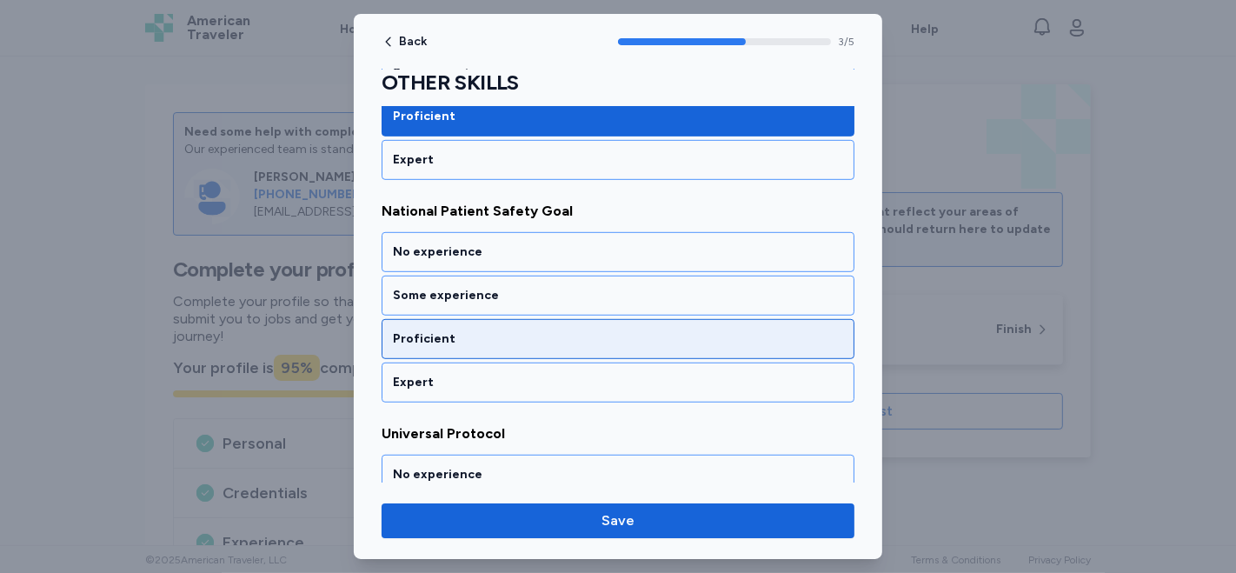
click at [488, 339] on div "Proficient" at bounding box center [618, 338] width 450 height 17
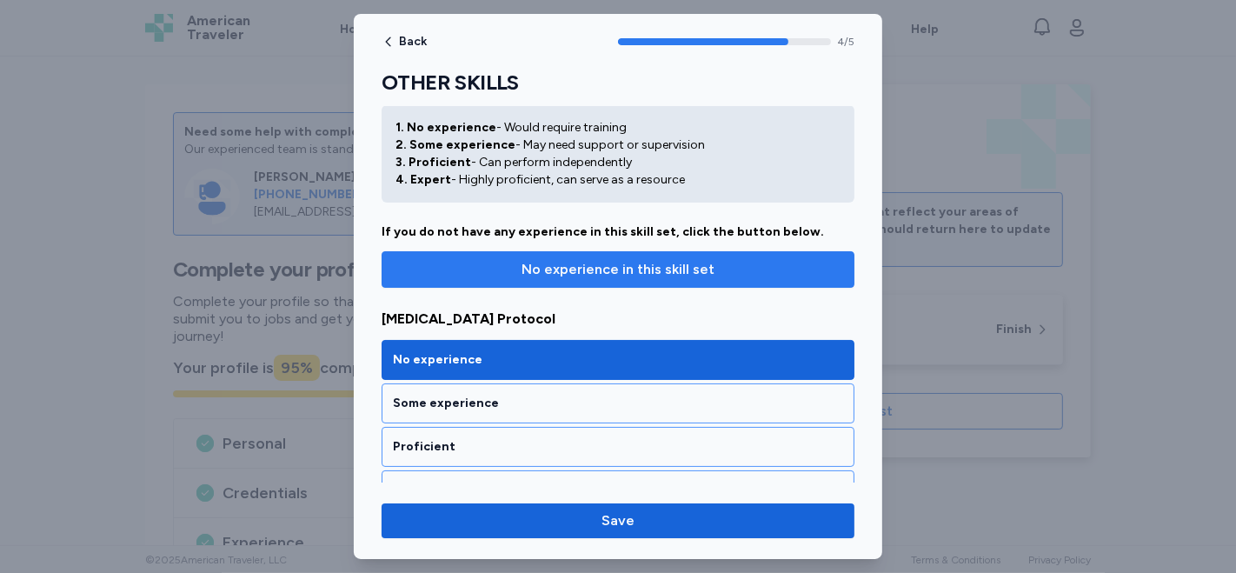
scroll to position [96, 0]
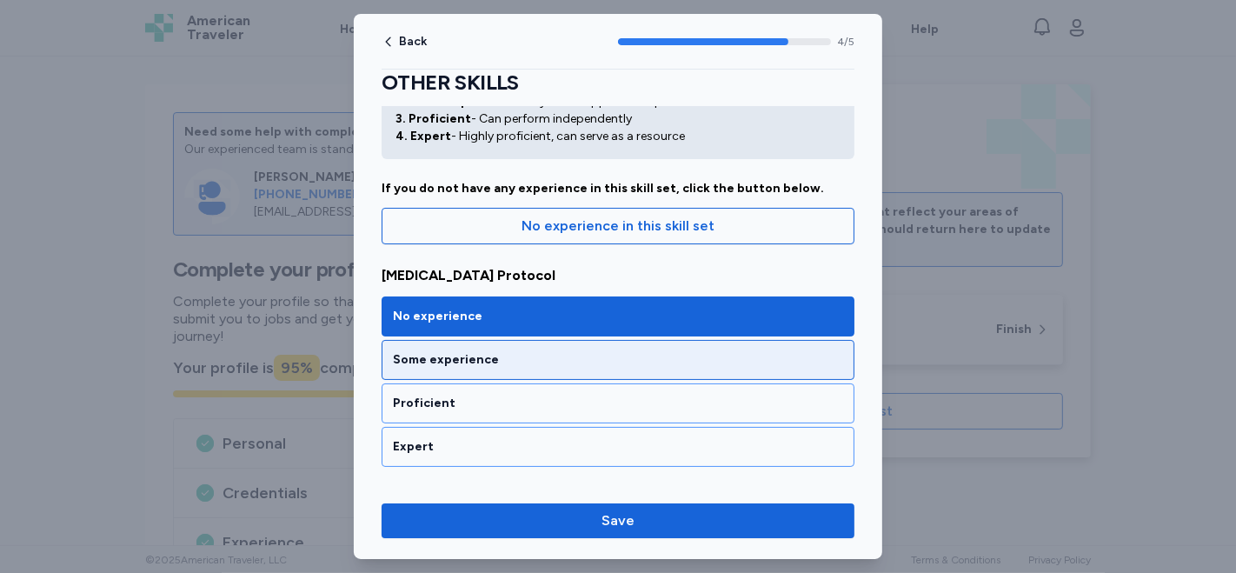
click at [765, 358] on div "Some experience" at bounding box center [618, 359] width 450 height 17
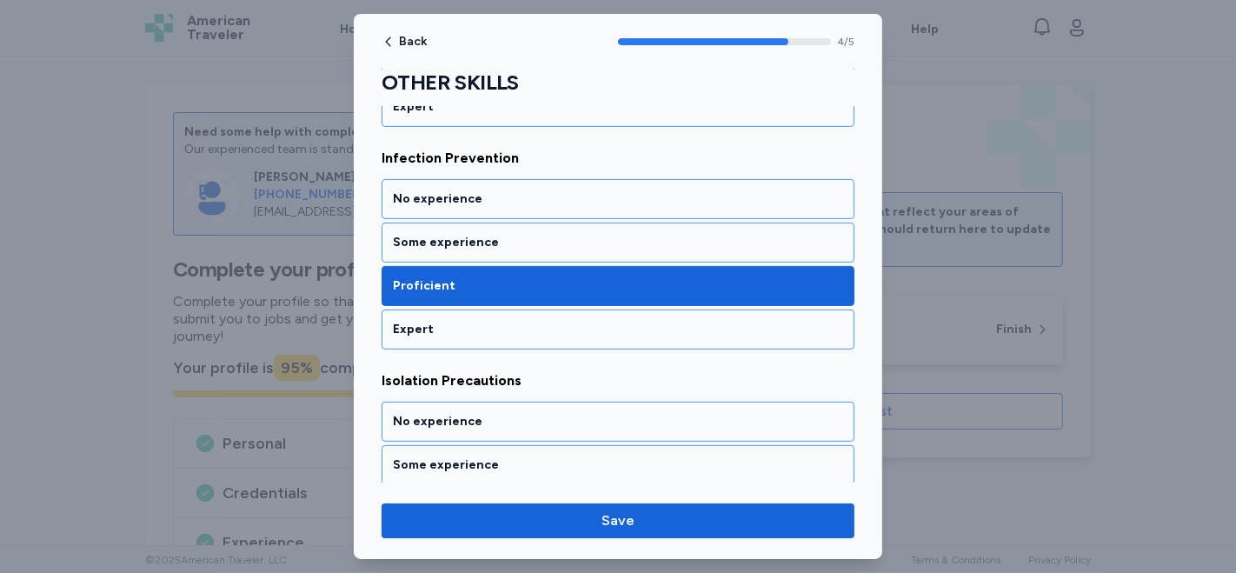
scroll to position [481, 0]
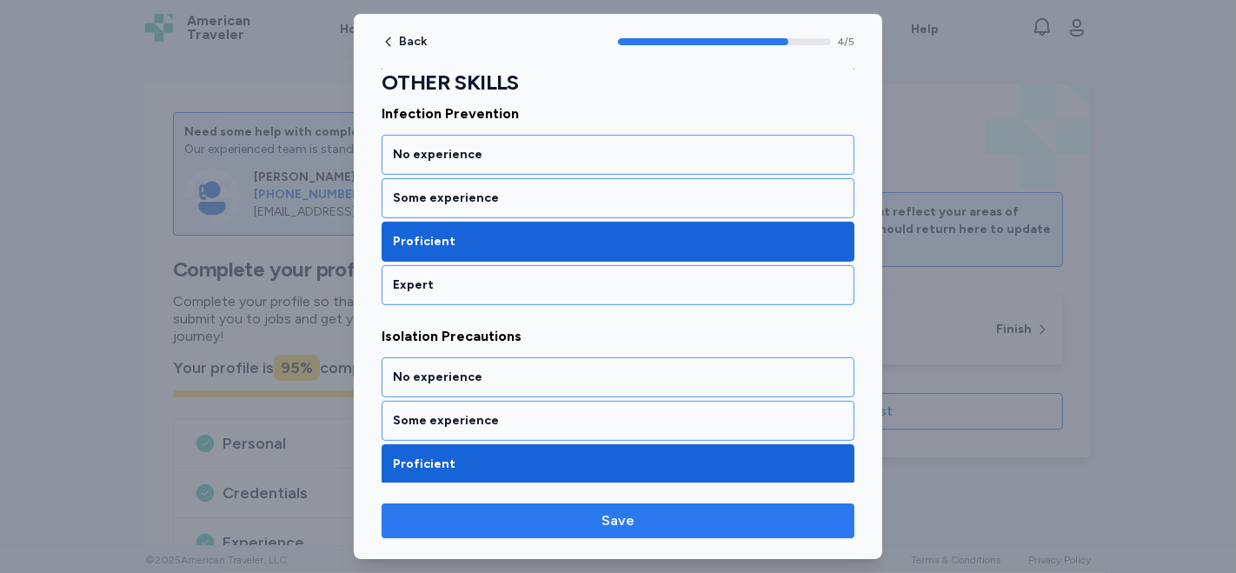
click at [654, 525] on span "Save" at bounding box center [617, 520] width 445 height 21
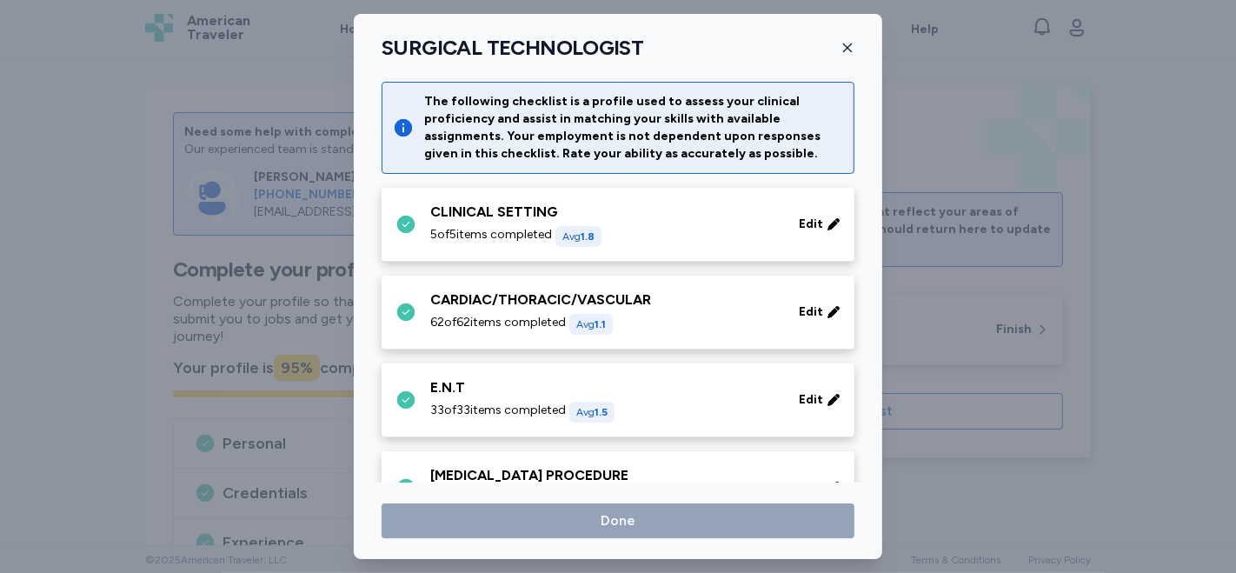
scroll to position [1255, 0]
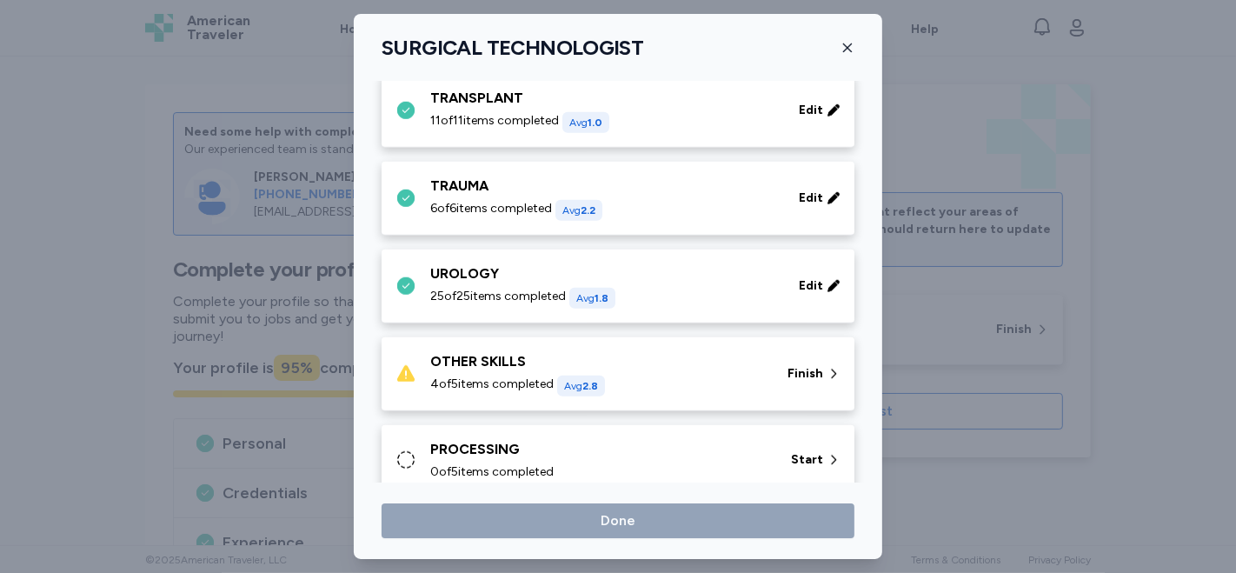
click at [648, 377] on div "4 of 5 items completed Avg 2.8" at bounding box center [598, 385] width 336 height 21
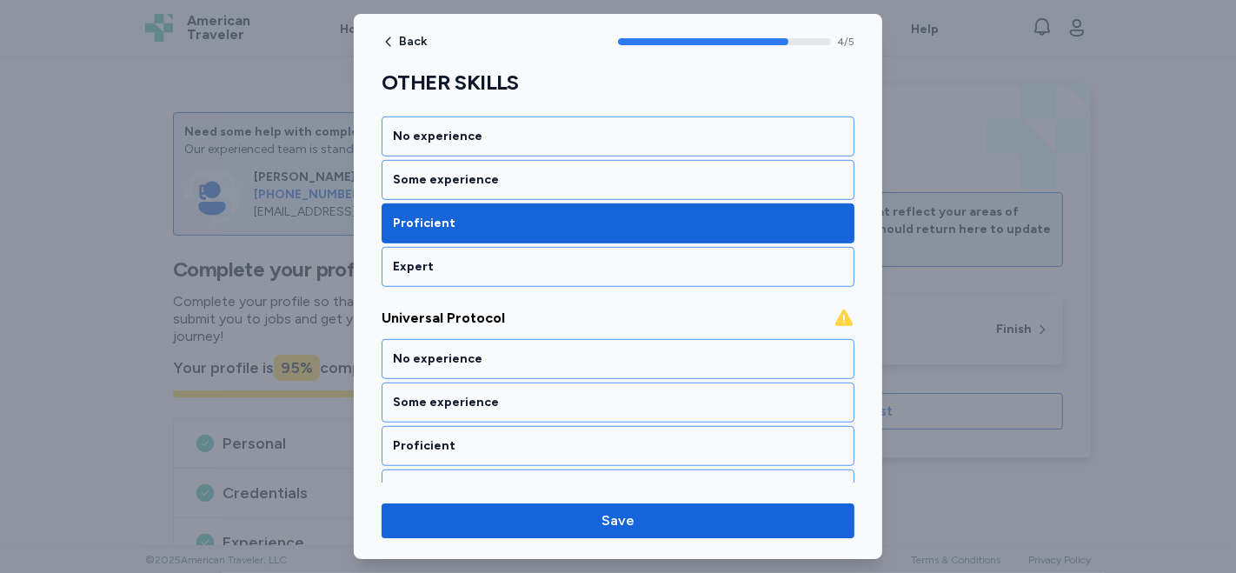
scroll to position [963, 0]
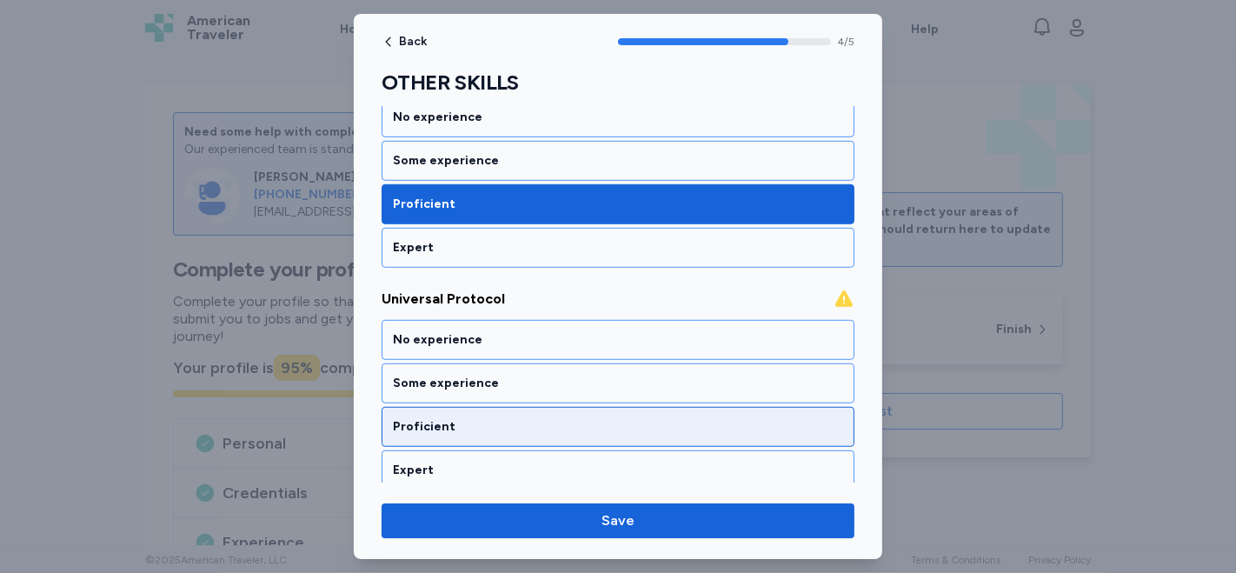
click at [521, 418] on div "Proficient" at bounding box center [618, 426] width 450 height 17
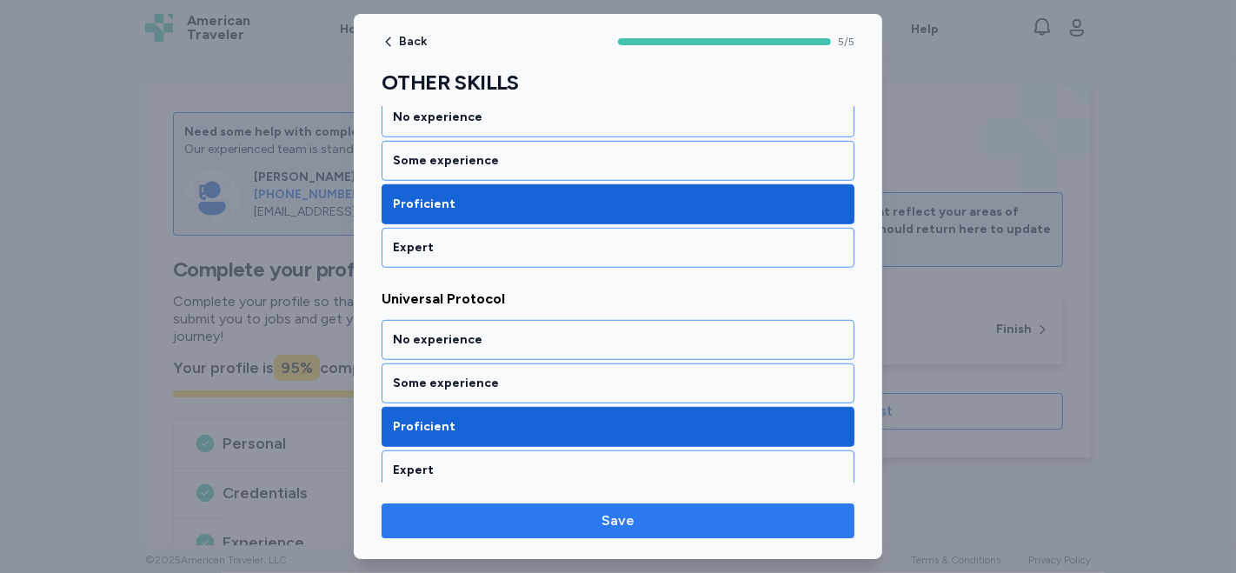
click at [575, 521] on span "Save" at bounding box center [617, 520] width 445 height 21
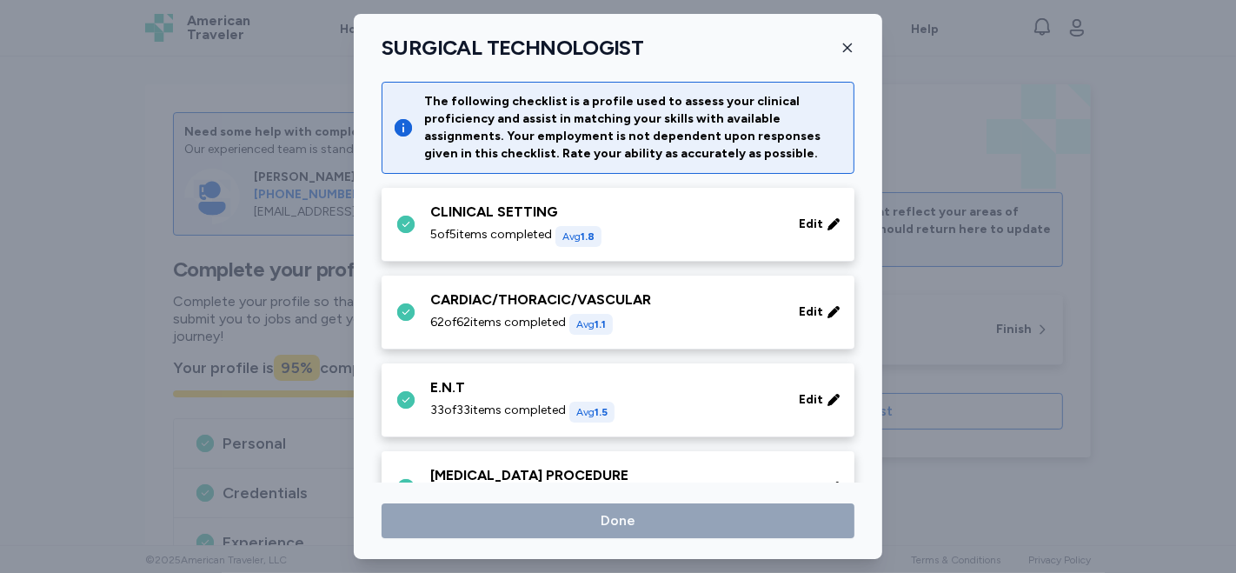
scroll to position [1255, 0]
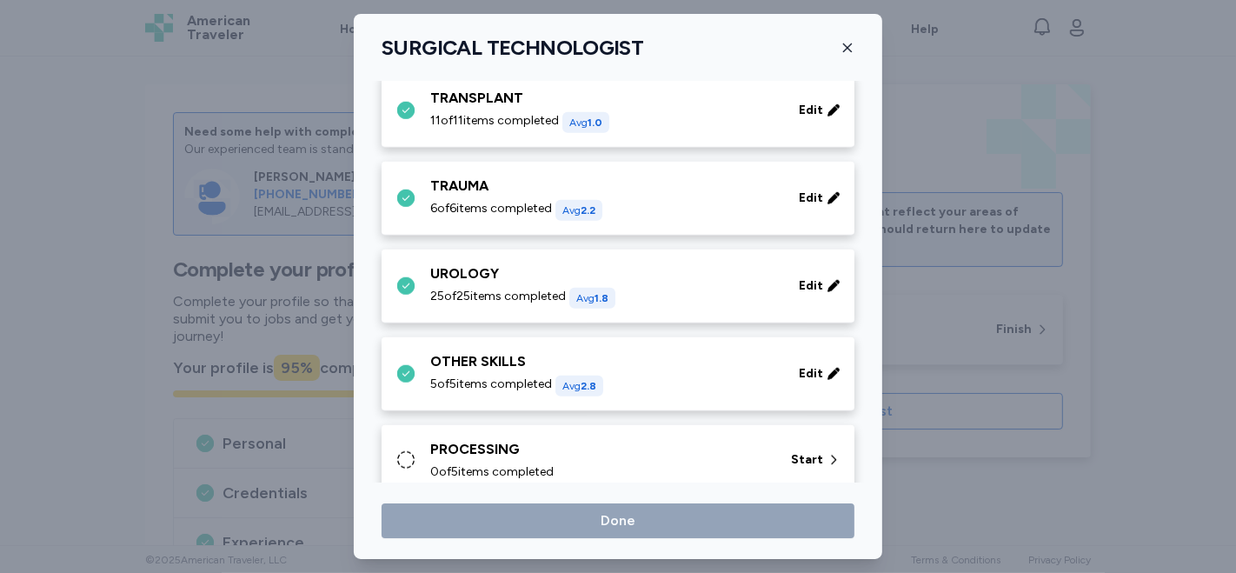
click at [649, 455] on div "PROCESSING 0 of 5 items completed" at bounding box center [600, 460] width 340 height 42
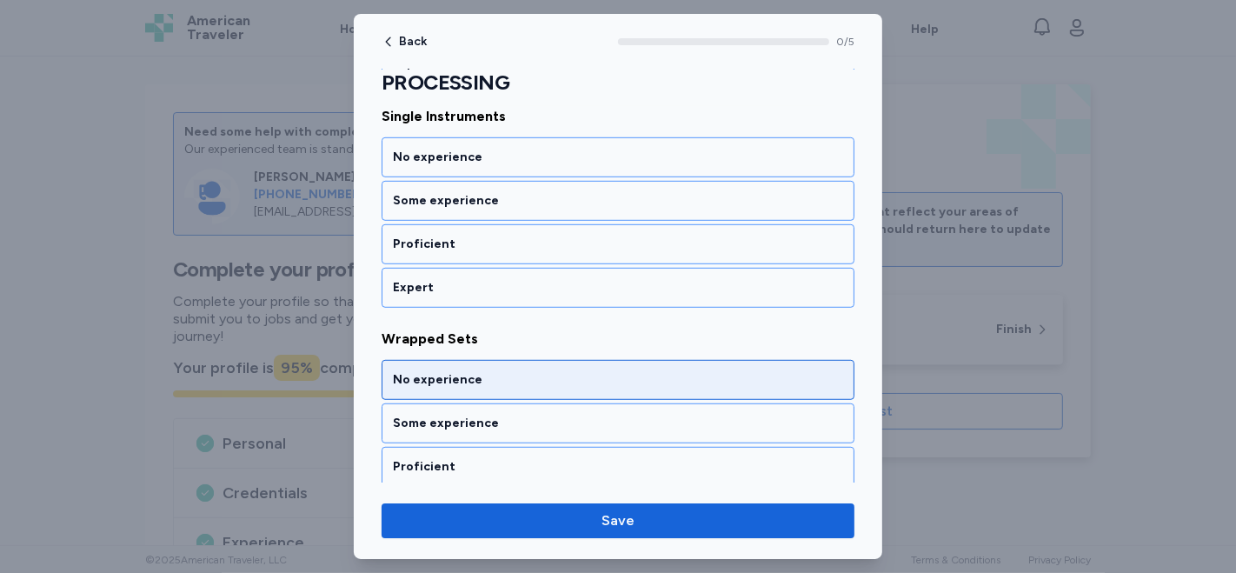
scroll to position [963, 0]
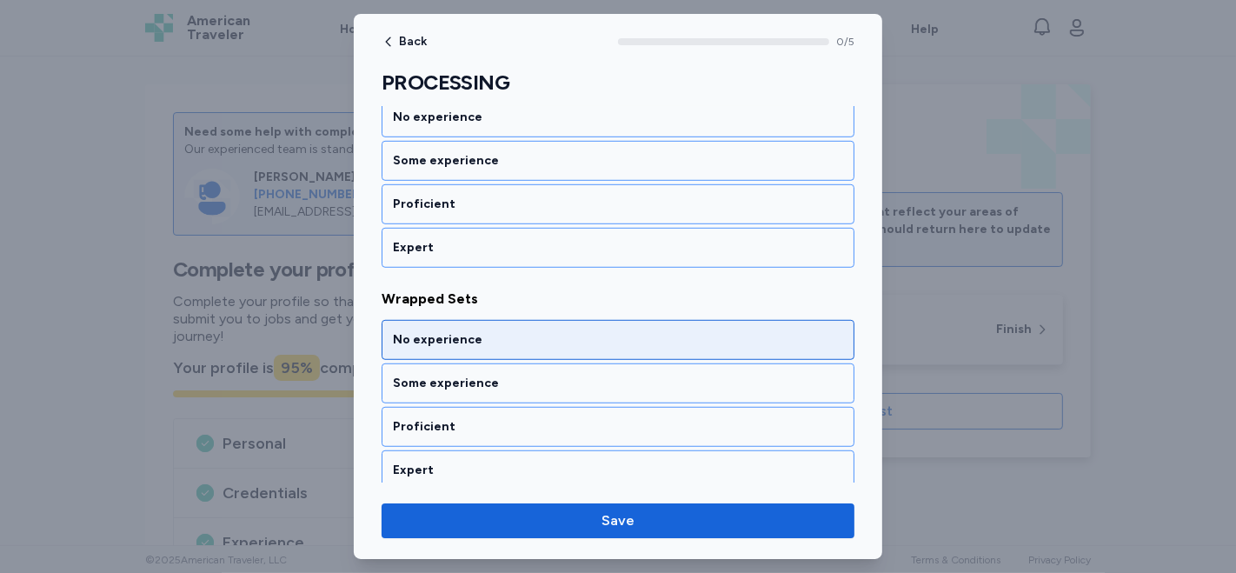
click at [613, 331] on div "No experience" at bounding box center [618, 339] width 450 height 17
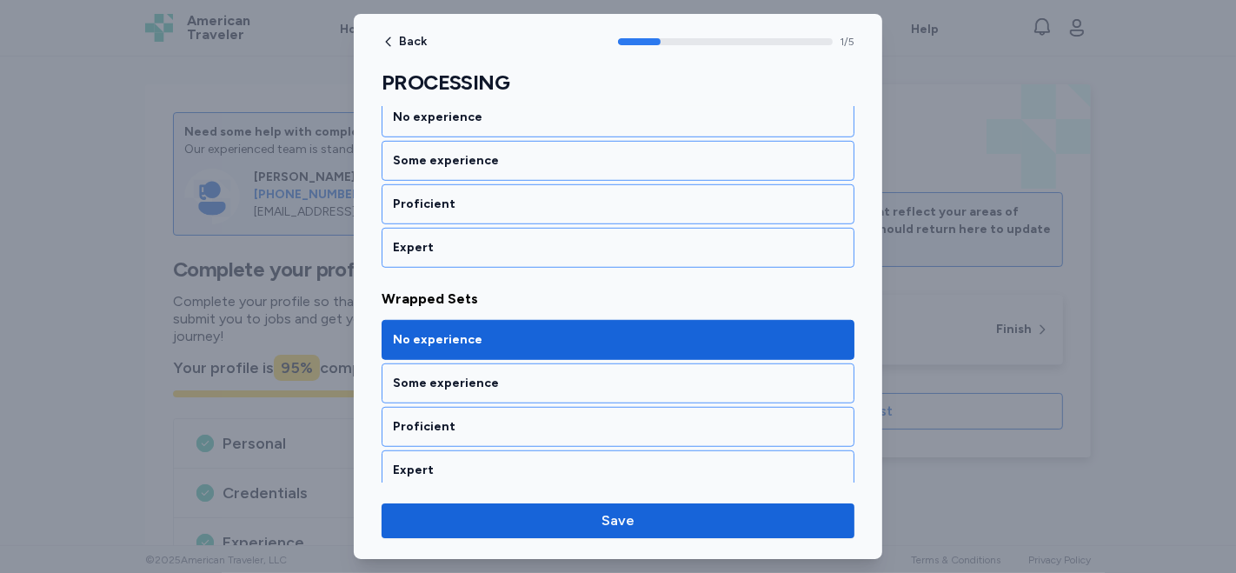
scroll to position [770, 0]
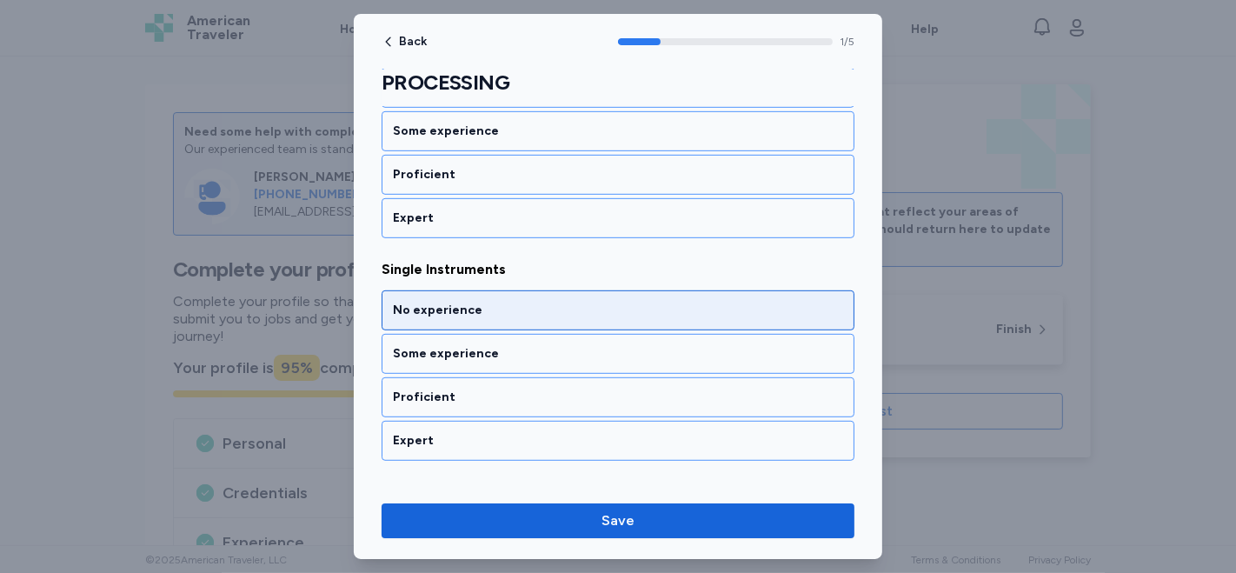
click at [606, 316] on div "No experience" at bounding box center [618, 310] width 473 height 40
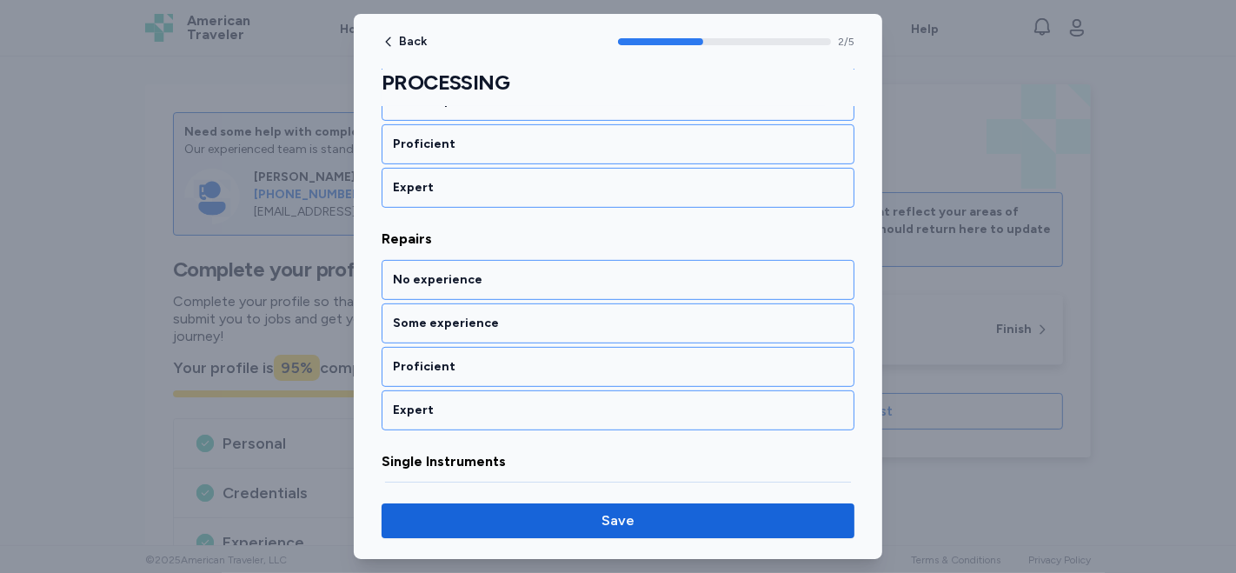
scroll to position [577, 0]
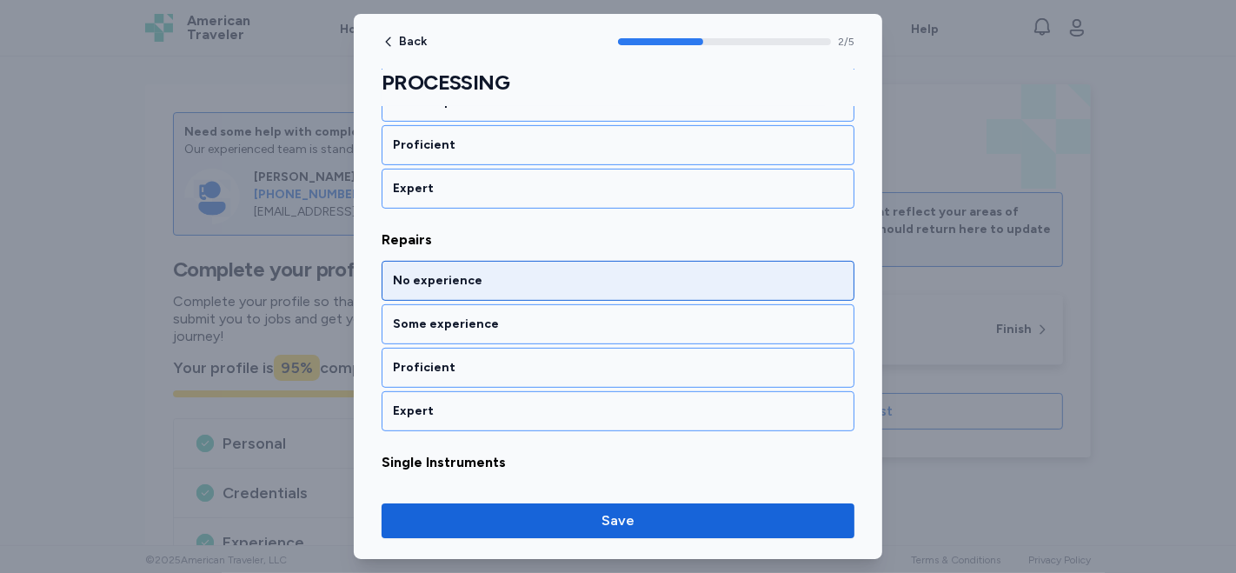
click at [627, 285] on div "No experience" at bounding box center [618, 281] width 473 height 40
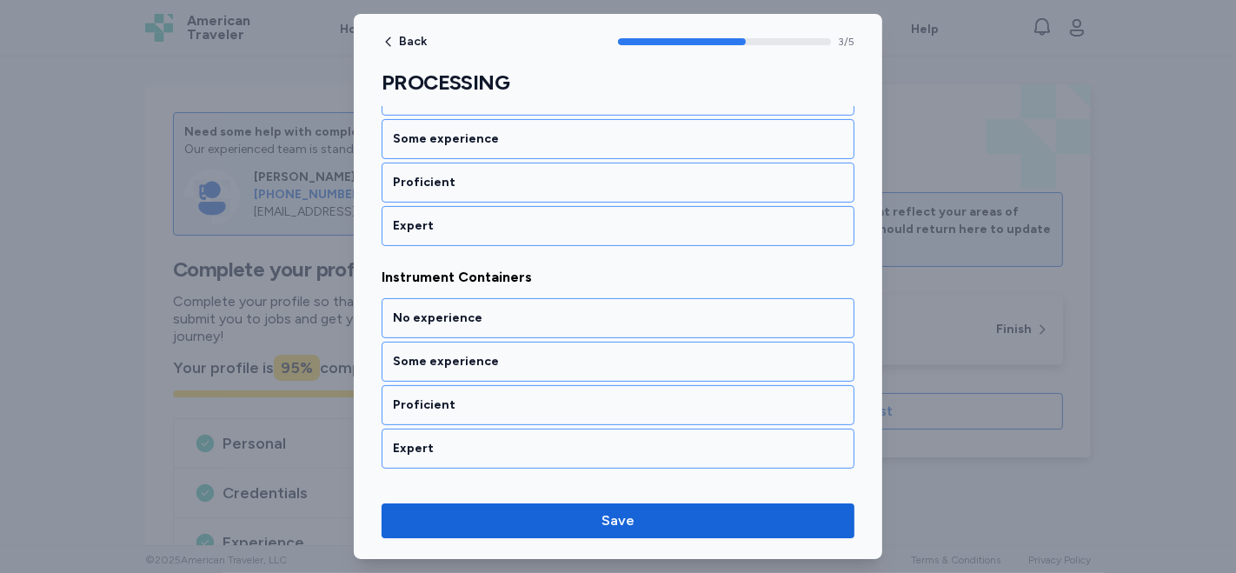
scroll to position [288, 0]
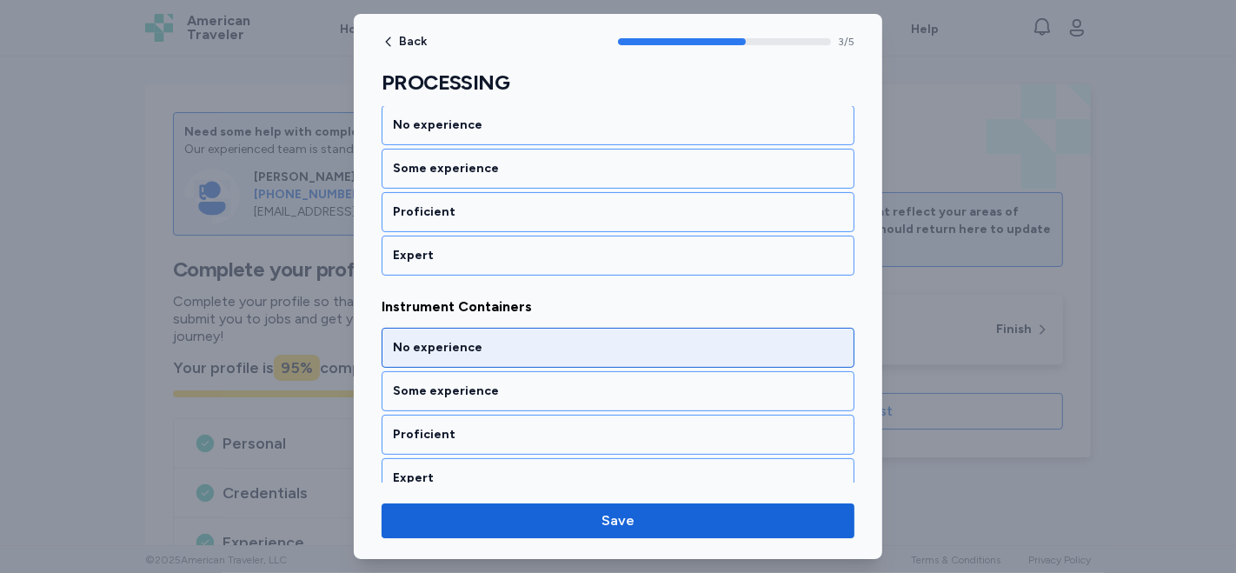
click at [625, 355] on div "No experience" at bounding box center [618, 348] width 473 height 40
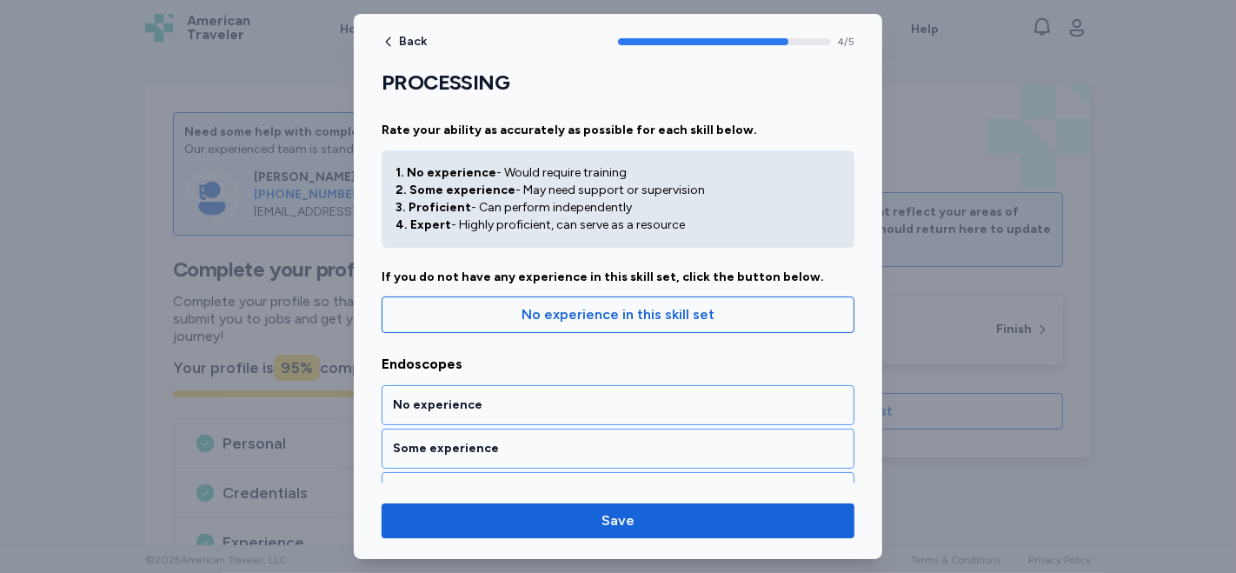
scroll to position [0, 0]
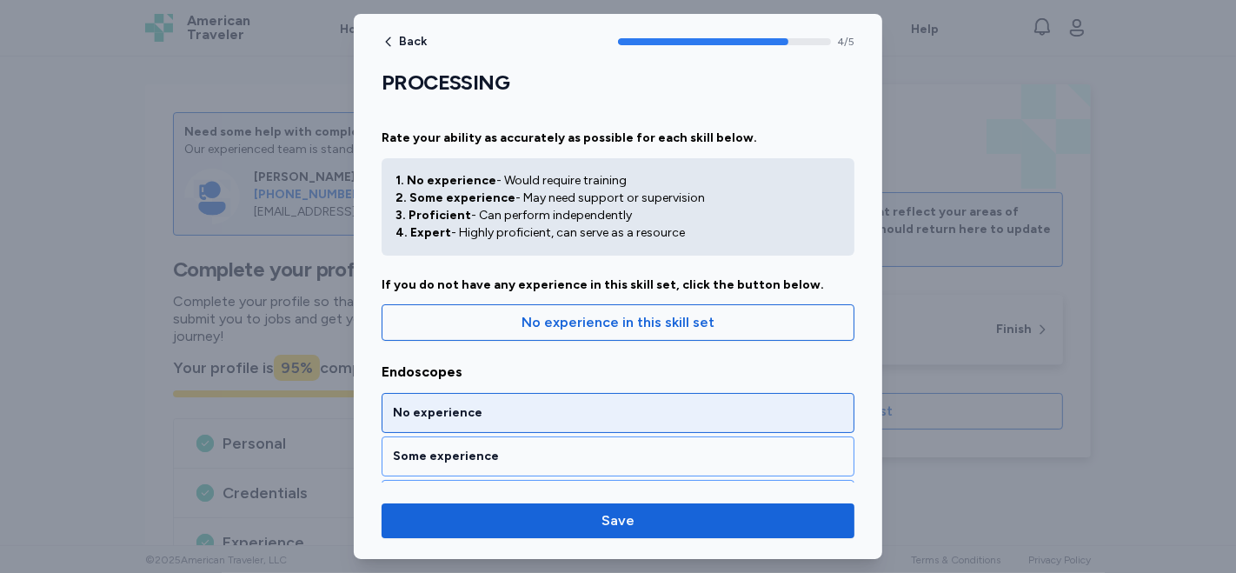
click at [623, 408] on div "No experience" at bounding box center [618, 412] width 450 height 17
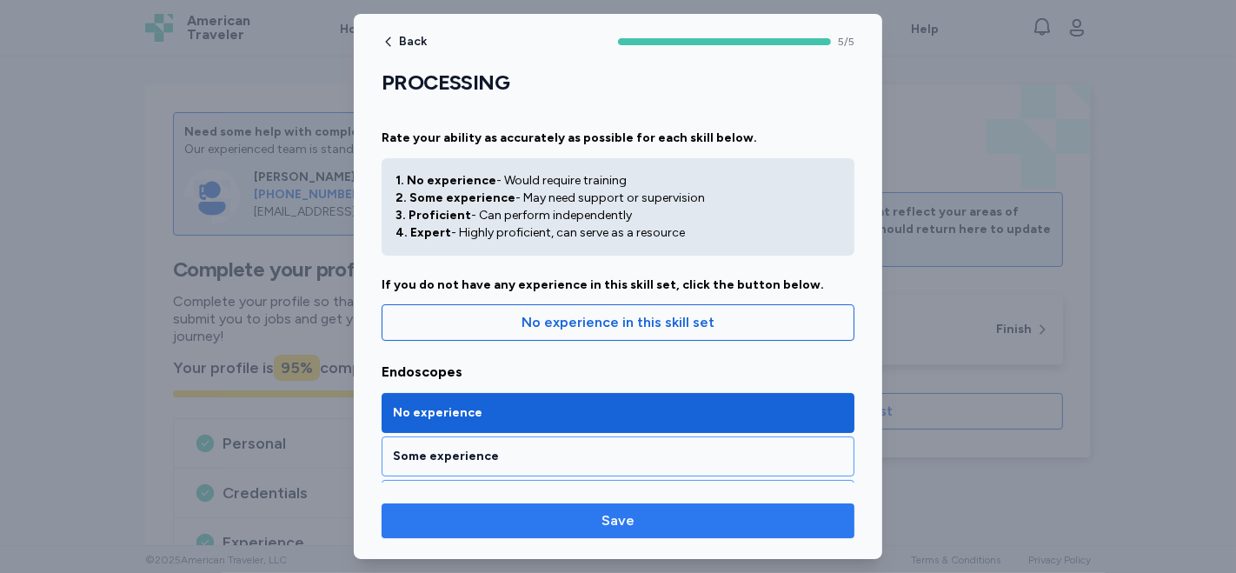
click at [610, 515] on span "Save" at bounding box center [617, 520] width 33 height 21
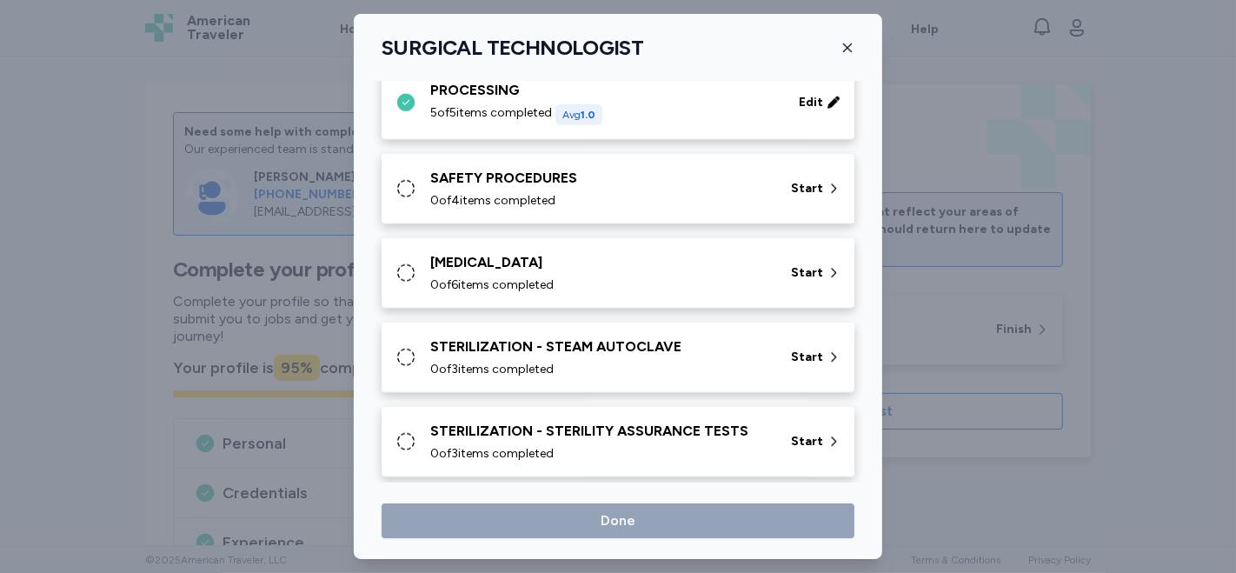
scroll to position [1663, 0]
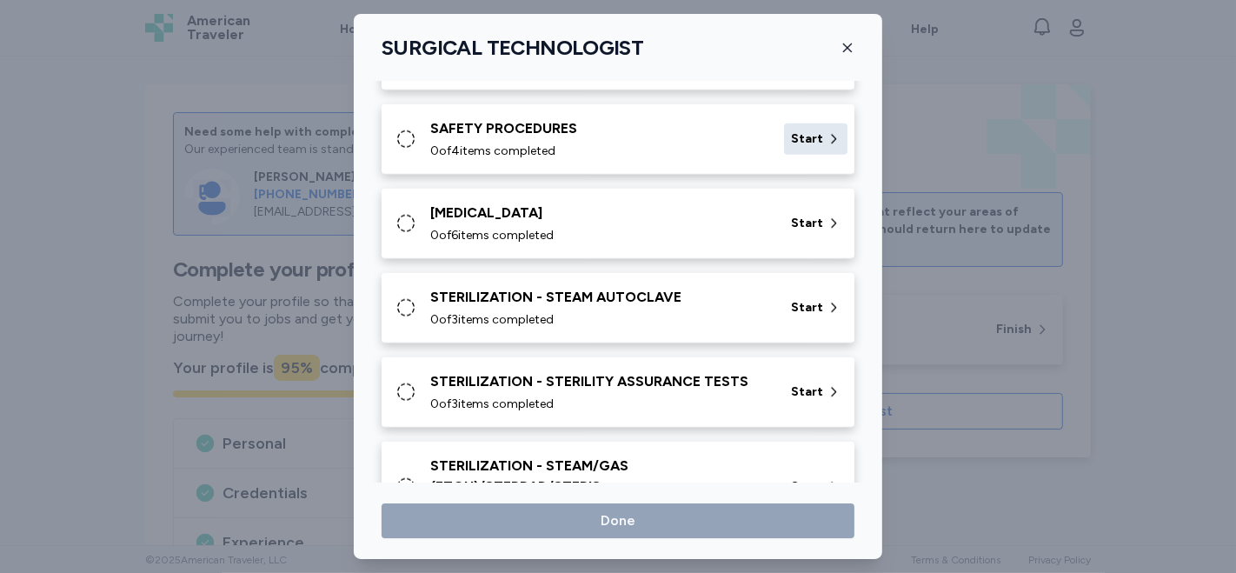
click at [800, 131] on span "Start" at bounding box center [807, 138] width 32 height 17
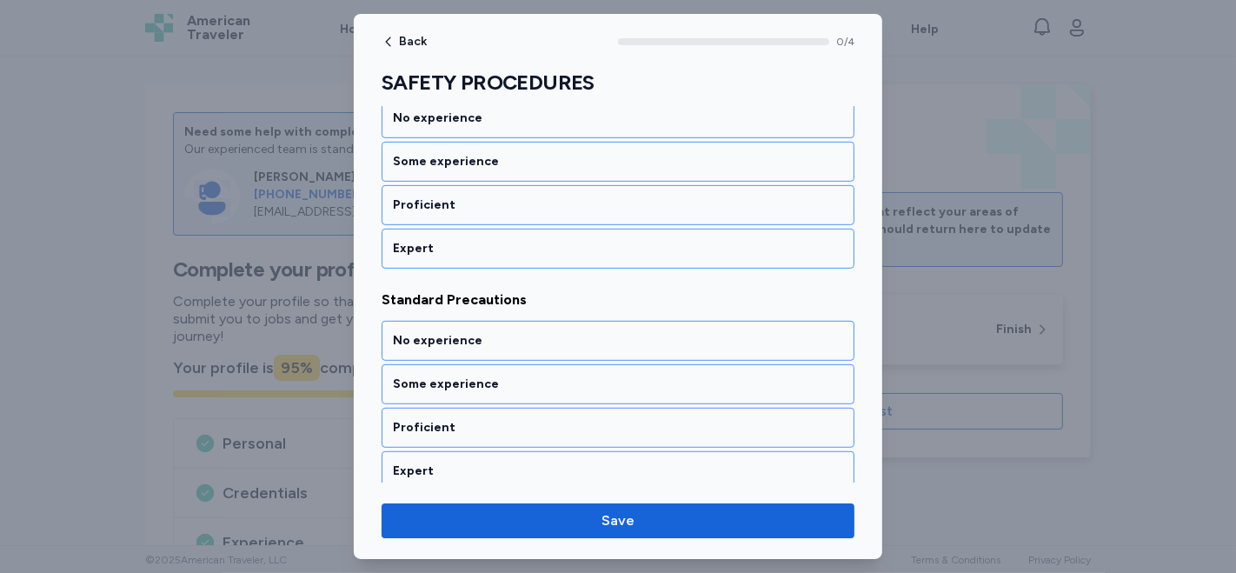
scroll to position [742, 0]
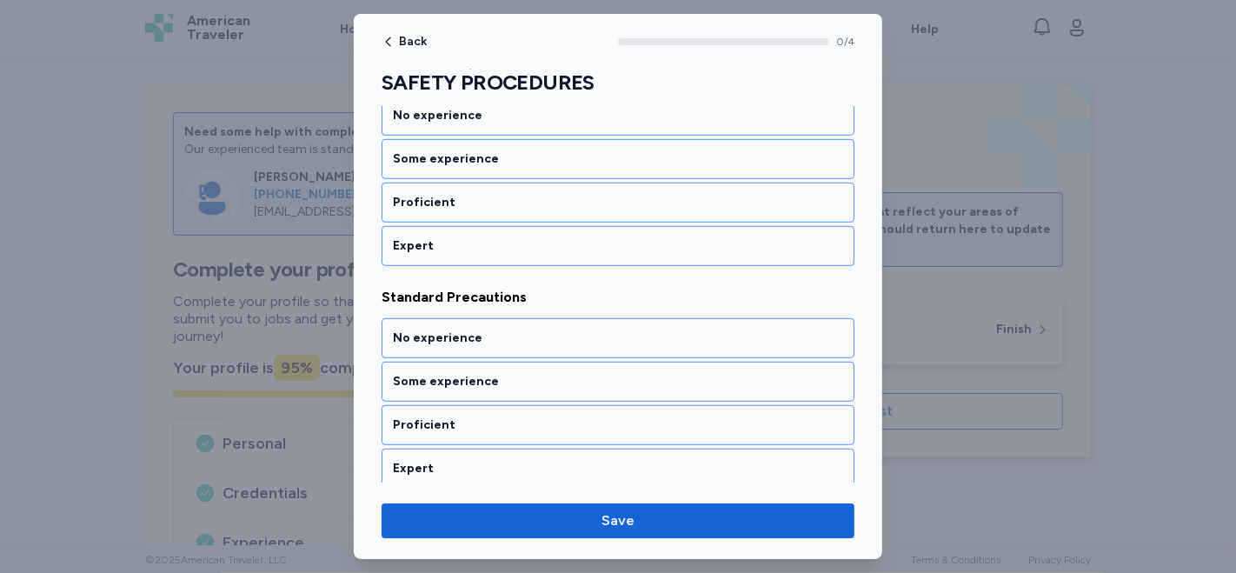
drag, startPoint x: 1082, startPoint y: 200, endPoint x: 1180, endPoint y: 158, distance: 106.7
click at [1180, 158] on div at bounding box center [618, 286] width 1236 height 573
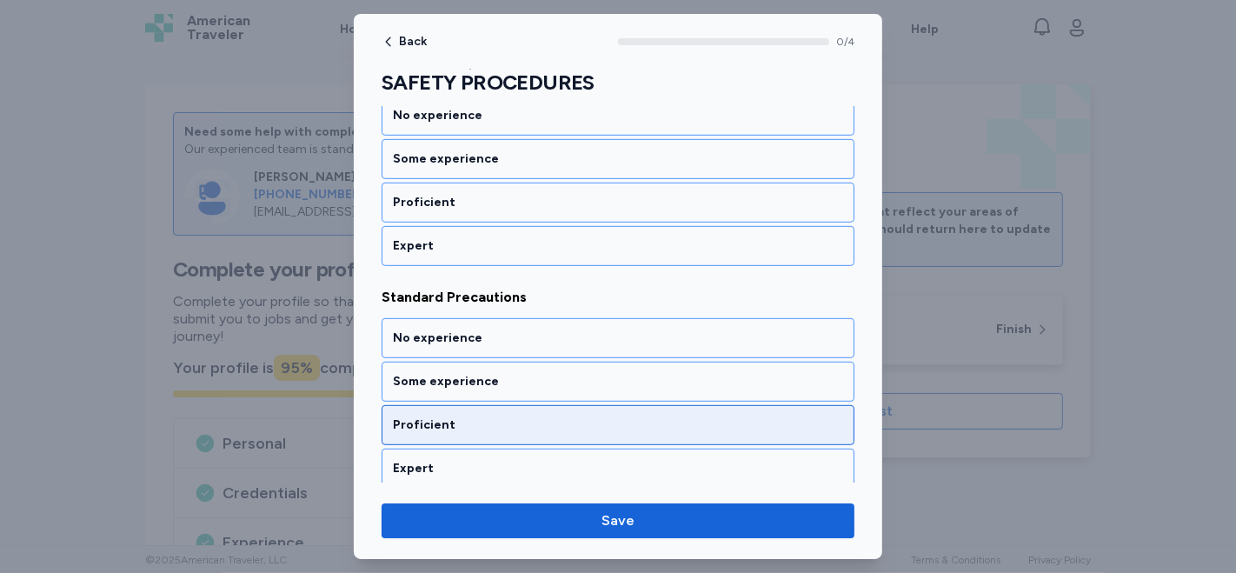
drag, startPoint x: 1082, startPoint y: 333, endPoint x: 721, endPoint y: 419, distance: 370.8
click at [721, 419] on div "Proficient" at bounding box center [618, 424] width 450 height 17
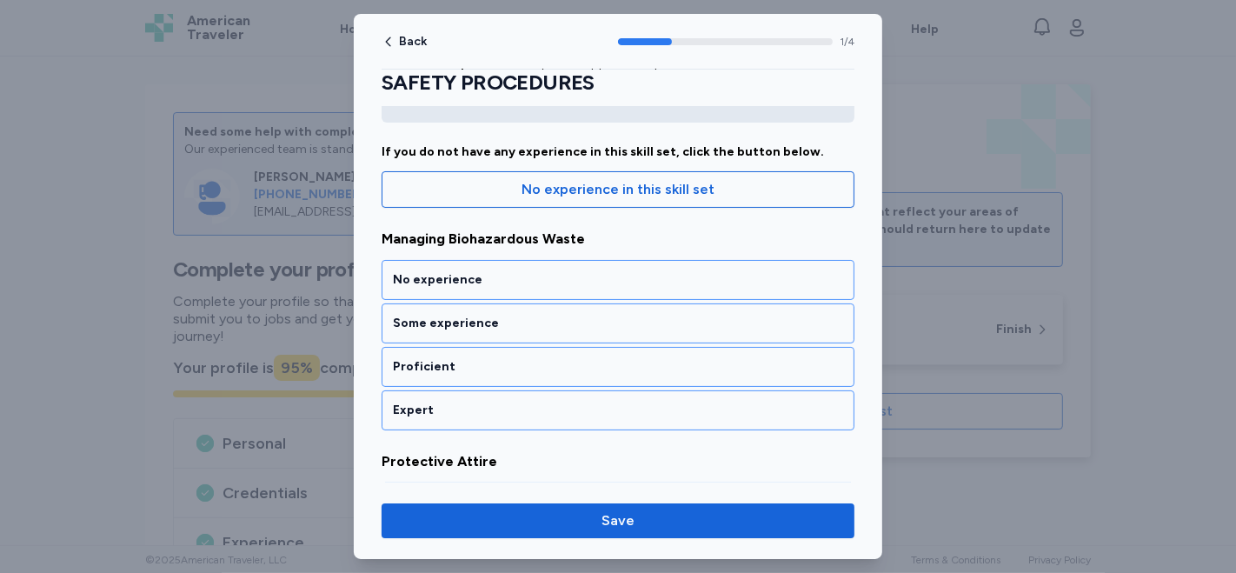
scroll to position [0, 0]
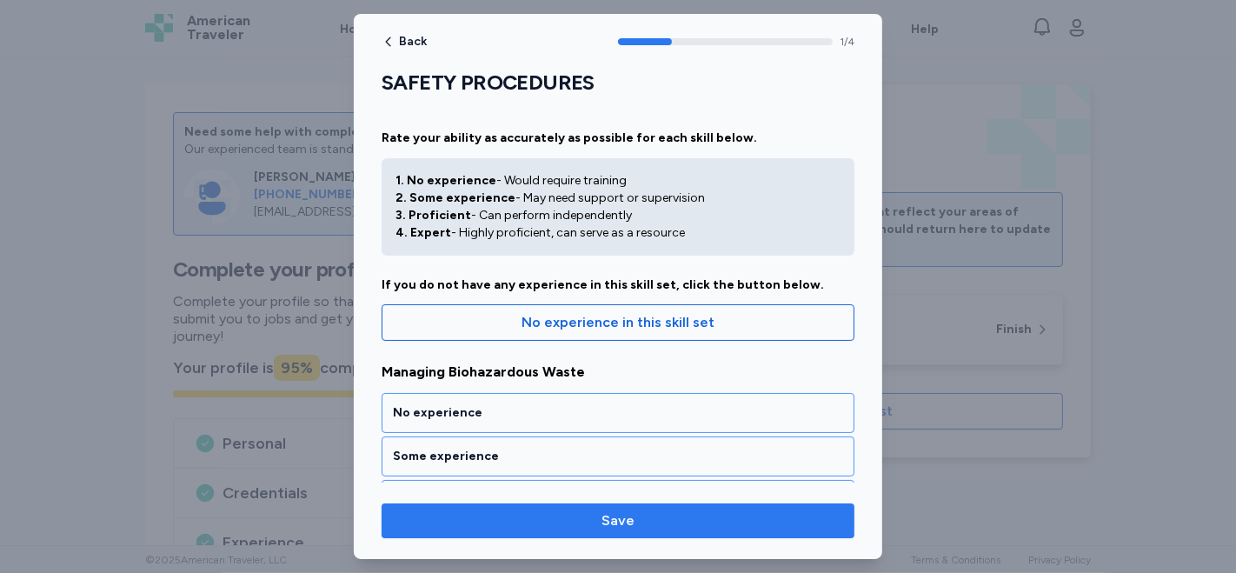
click at [634, 520] on span "Save" at bounding box center [617, 520] width 445 height 21
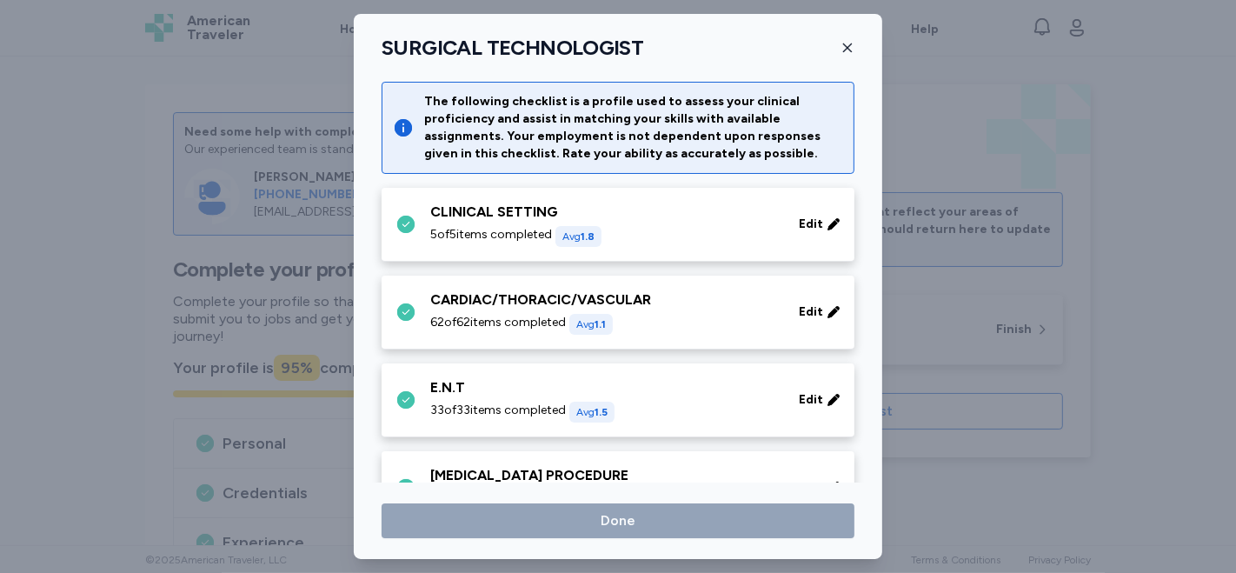
scroll to position [1663, 0]
